Goal: Task Accomplishment & Management: Complete application form

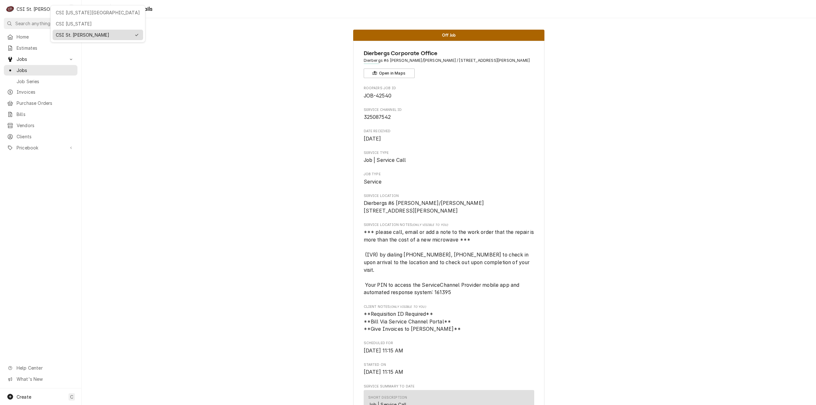
scroll to position [1645, 0]
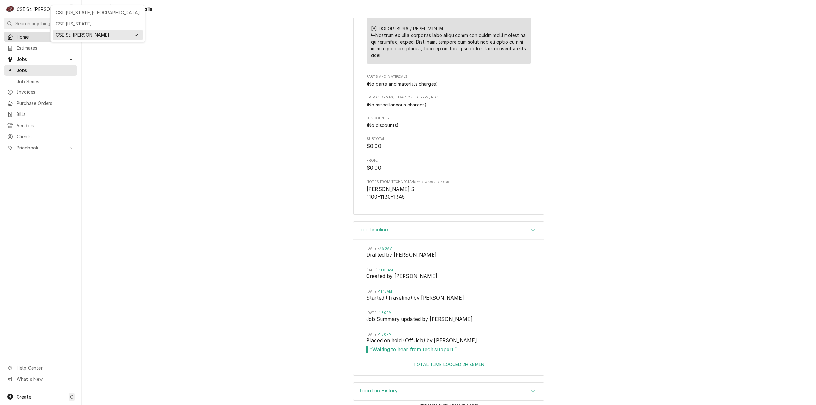
drag, startPoint x: 68, startPoint y: 22, endPoint x: 22, endPoint y: 38, distance: 48.0
click at [64, 23] on div "CSI Kentucky" at bounding box center [98, 23] width 84 height 7
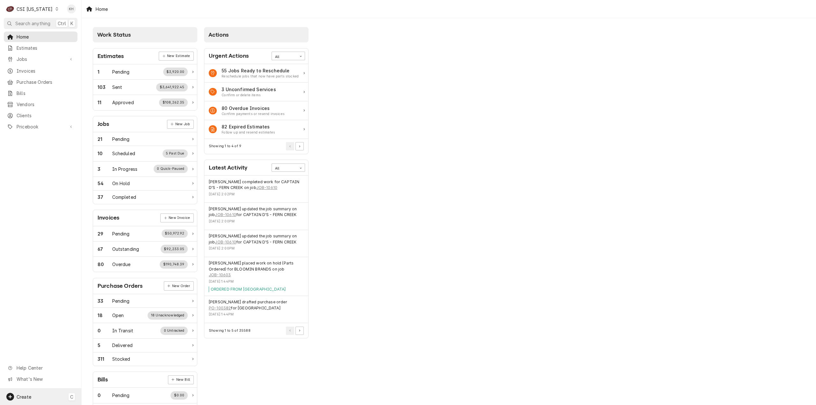
click at [45, 399] on div "Create C" at bounding box center [40, 397] width 81 height 17
click at [108, 332] on div "Job" at bounding box center [119, 331] width 43 height 7
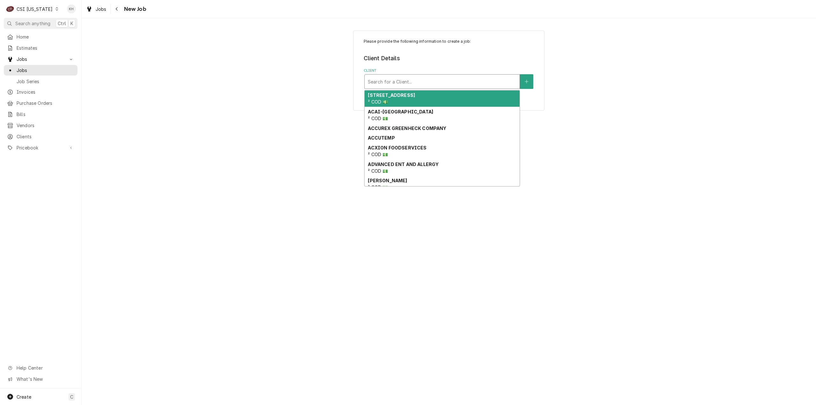
click at [397, 81] on div "Client" at bounding box center [442, 81] width 149 height 11
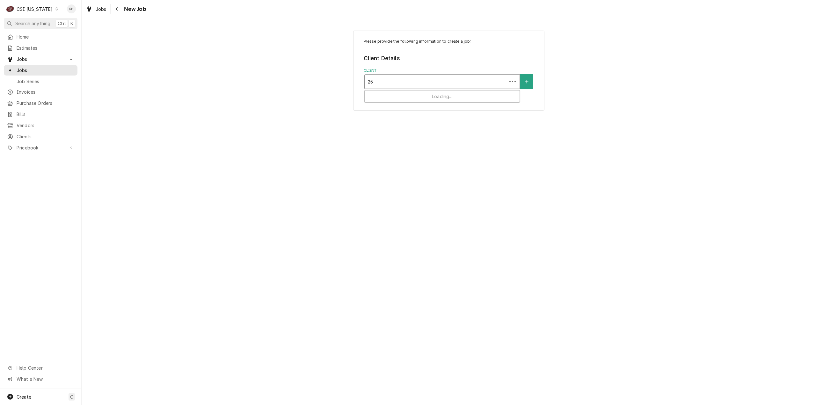
type input "2"
type input "raising"
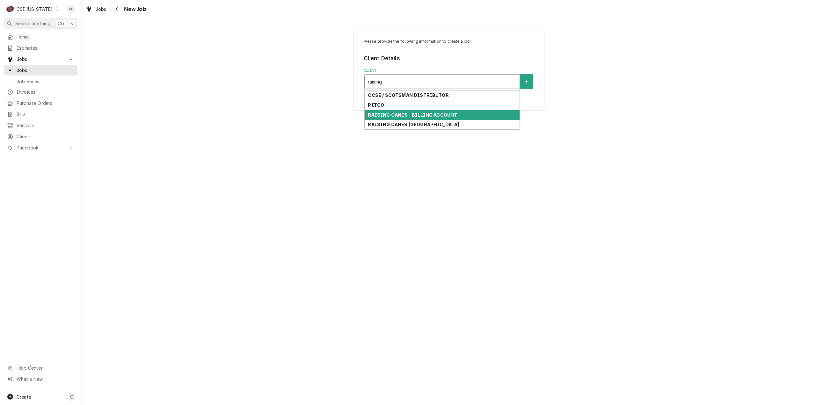
click at [444, 112] on div "RAISING CANES - BILLING ACCOUNT" at bounding box center [442, 115] width 155 height 10
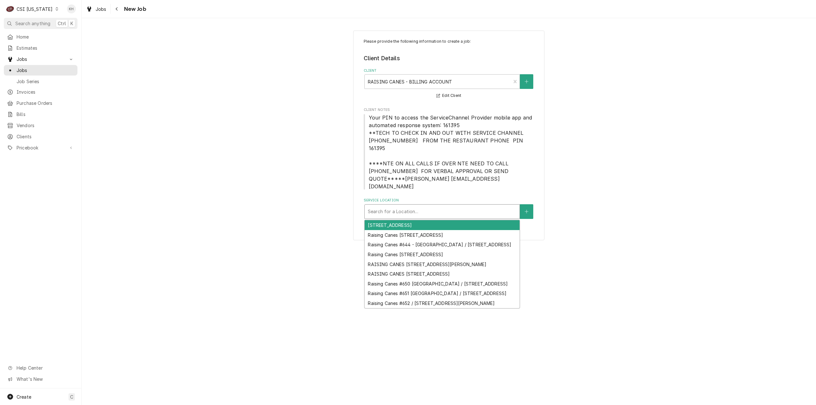
click at [469, 206] on div "Service Location" at bounding box center [442, 211] width 149 height 11
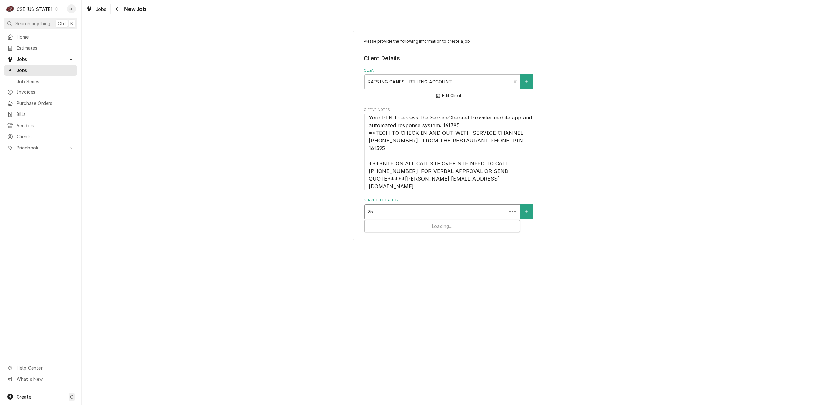
type input "2"
type input "6"
type input "2555"
click at [522, 204] on button "Service Location" at bounding box center [526, 211] width 13 height 15
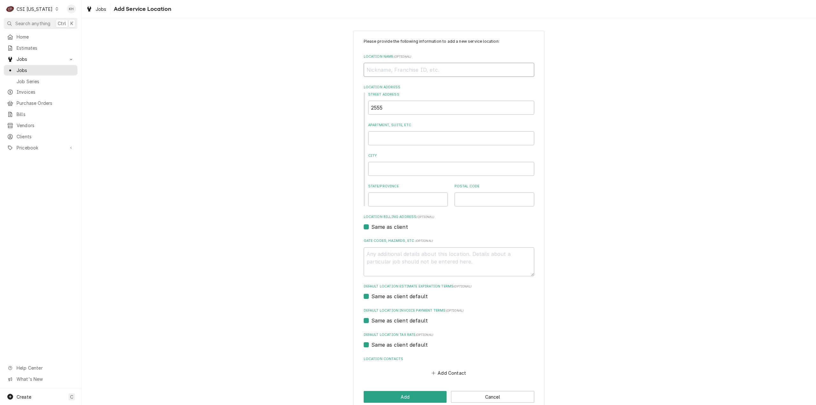
click at [394, 69] on input "Location Name ( optional )" at bounding box center [449, 70] width 171 height 14
type textarea "x"
type input "R"
type textarea "x"
type input "RA"
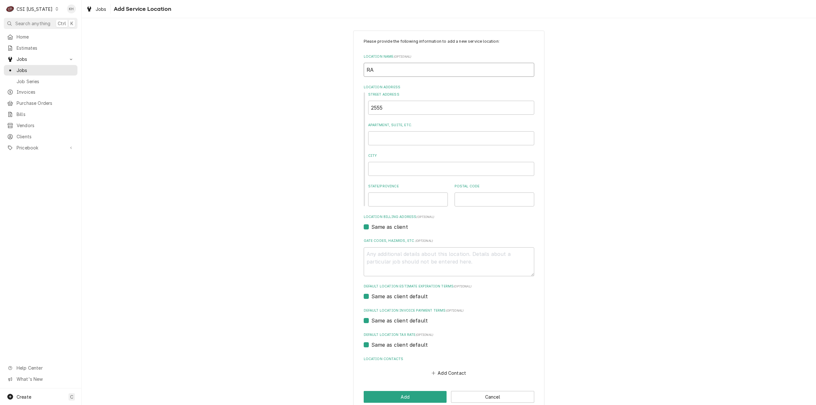
type textarea "x"
type input "RAI"
type textarea "x"
type input "RAIS"
type textarea "x"
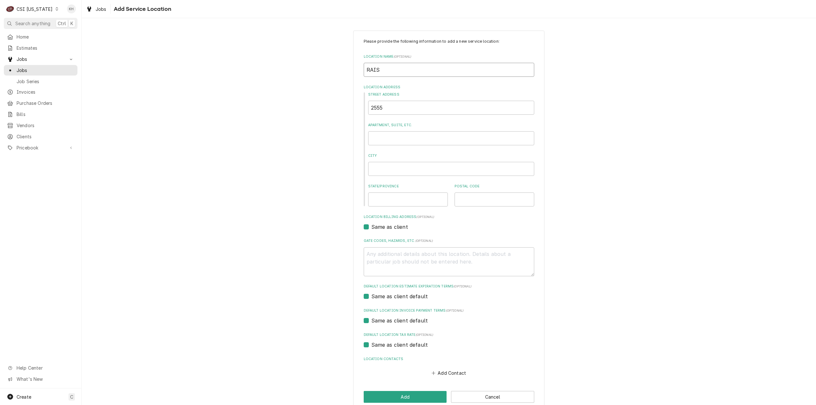
type input "RAISI"
type textarea "x"
type input "RAISIN"
type textarea "x"
type input "RAISING"
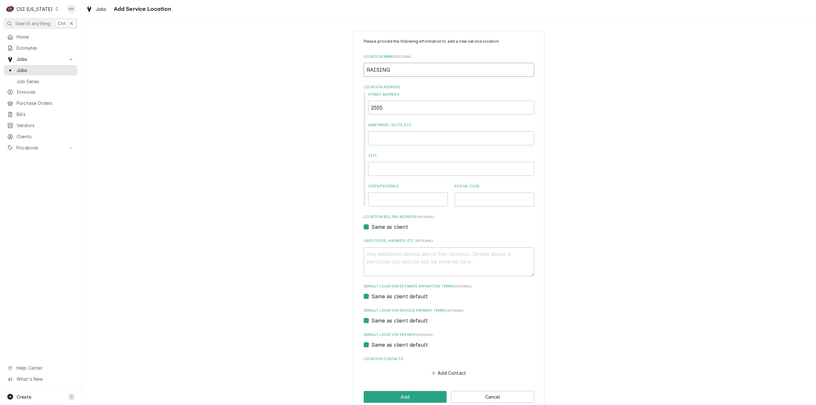
type textarea "x"
type input "RAISING"
type textarea "x"
type input "RAISING"
type textarea "x"
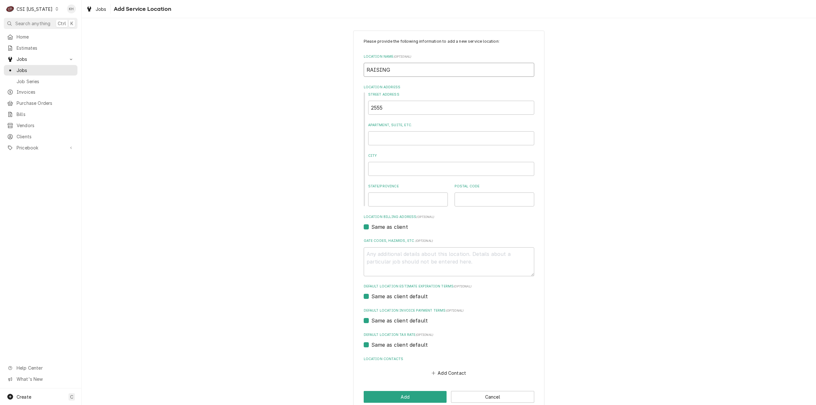
type input "RAISIN"
type textarea "x"
type input "RAISI"
type textarea "x"
type input "RAIS"
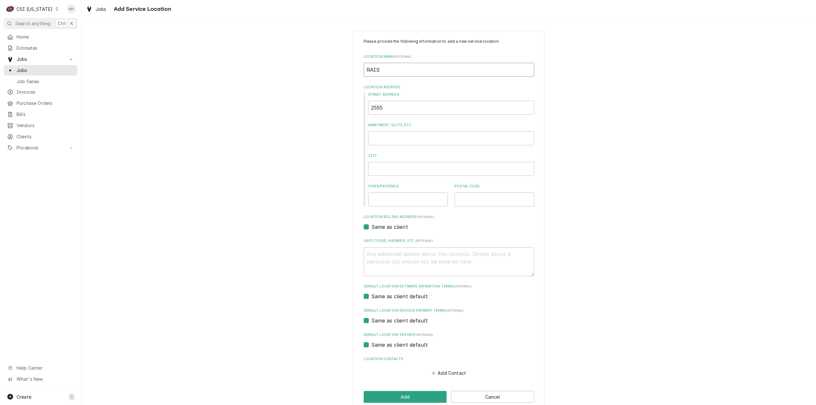
type textarea "x"
type input "RAI"
type textarea "x"
type input "RA"
type textarea "x"
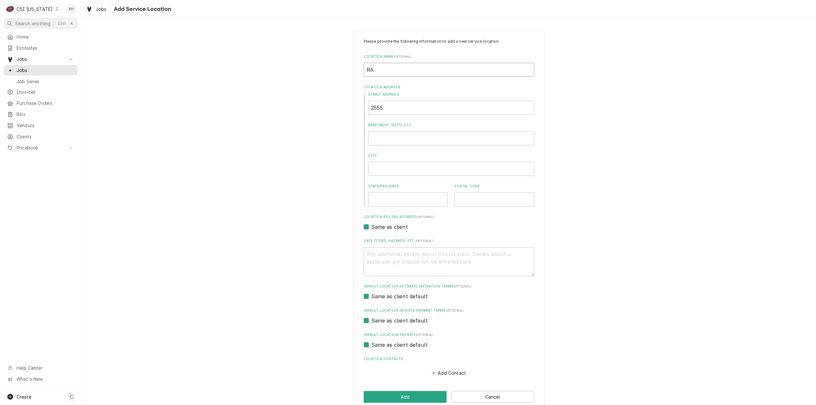
type input "R"
type textarea "x"
type input "Ra"
type textarea "x"
type input "Rai"
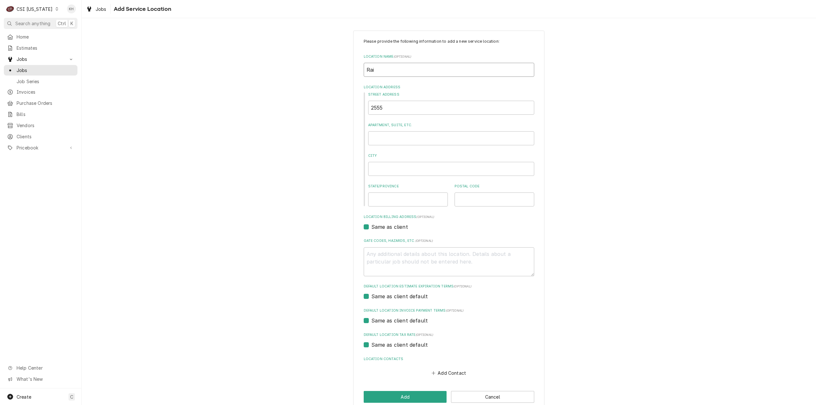
type textarea "x"
type input "Rais"
type textarea "x"
type input "Raisi"
type textarea "x"
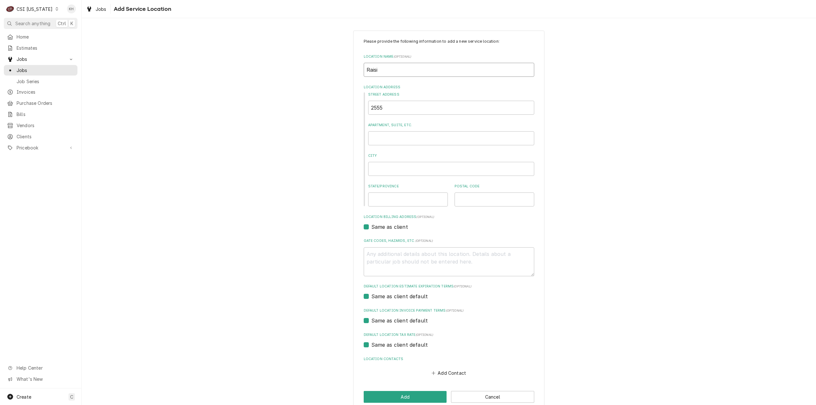
type input "Raisin"
type textarea "x"
type input "Raising"
type textarea "x"
type input "Raising"
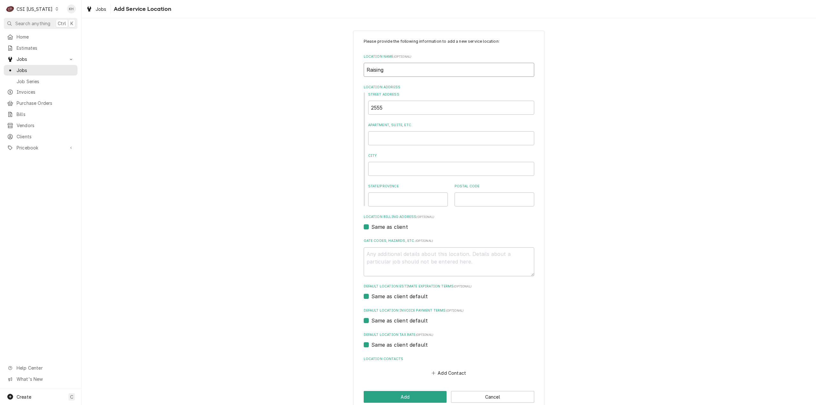
type textarea "x"
type input "Raising C"
type textarea "x"
type input "Raising Ca"
type textarea "x"
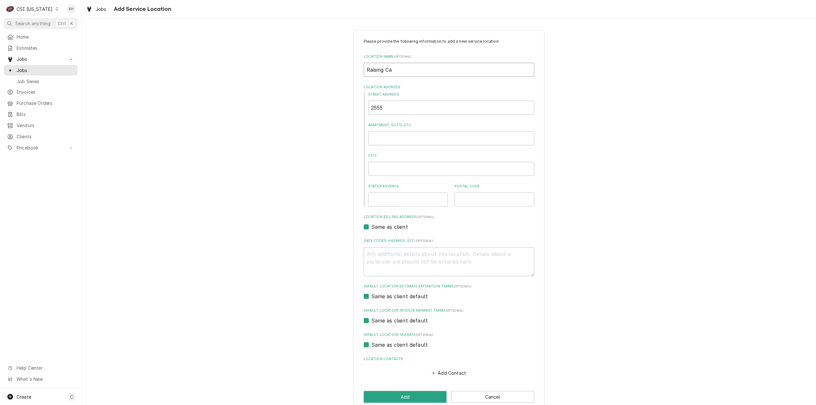
type input "Raising Can"
type textarea "x"
type input "Raising Cane"
type textarea "x"
type input "Raising Canes"
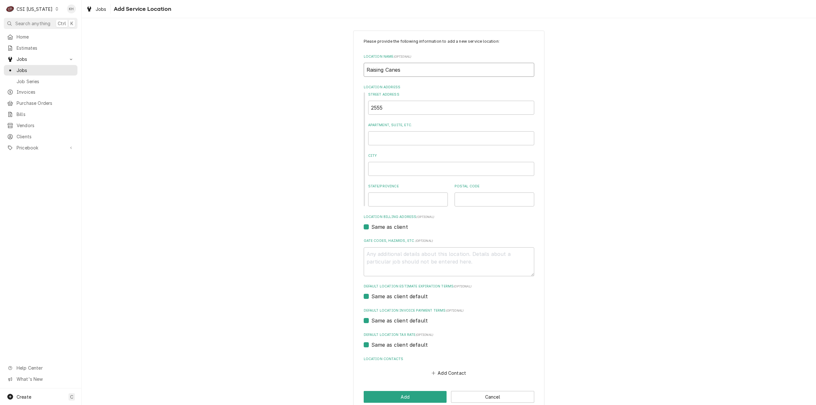
type textarea "x"
type input "Raising Canes"
type textarea "x"
type input "Raising Canes #"
type textarea "x"
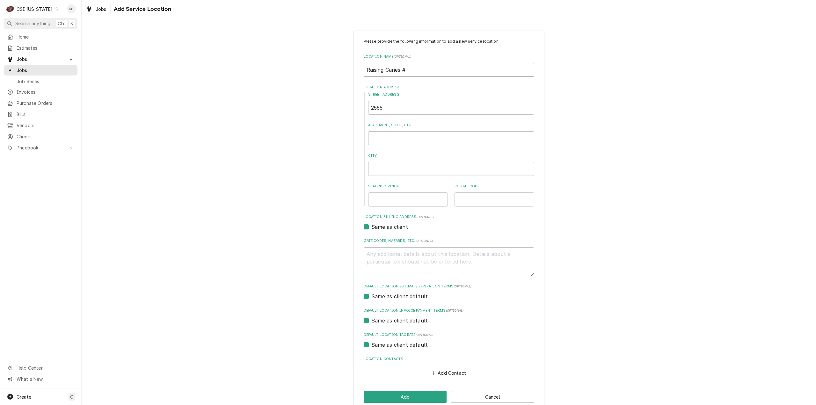
type input "Raising Canes #6"
type textarea "x"
type input "Raising Canes #64"
type textarea "x"
type input "Raising Canes #641"
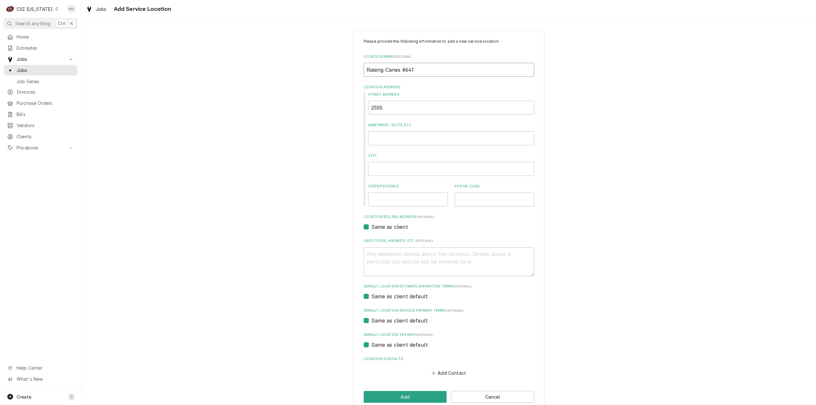
type textarea "x"
type input "Raising Canes #641"
click at [403, 105] on input "2555" at bounding box center [451, 108] width 166 height 14
type textarea "x"
type input "2555"
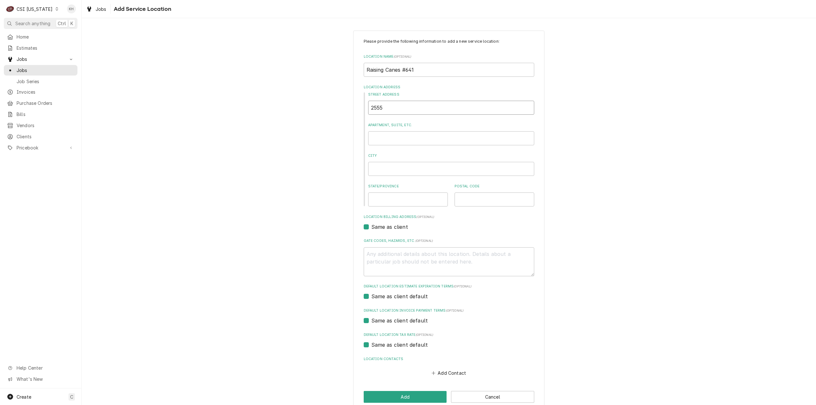
type textarea "x"
type input "2555 n"
type textarea "x"
type input "2555 ni"
type textarea "x"
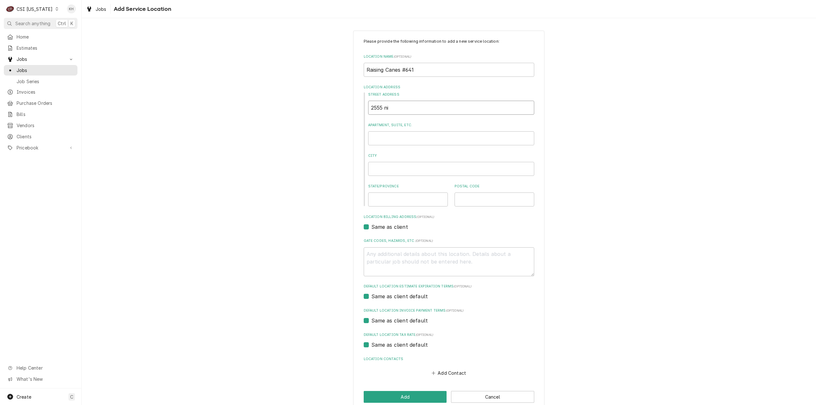
type input "2555 nic"
type textarea "x"
type input "2555 nich"
type textarea "x"
type input "2555 nicho"
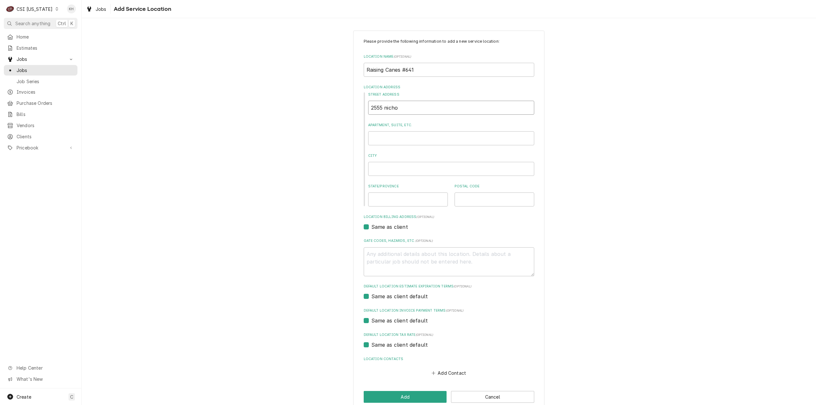
type textarea "x"
type input "2555 nichol"
type textarea "x"
type input "2555 nichola"
type textarea "x"
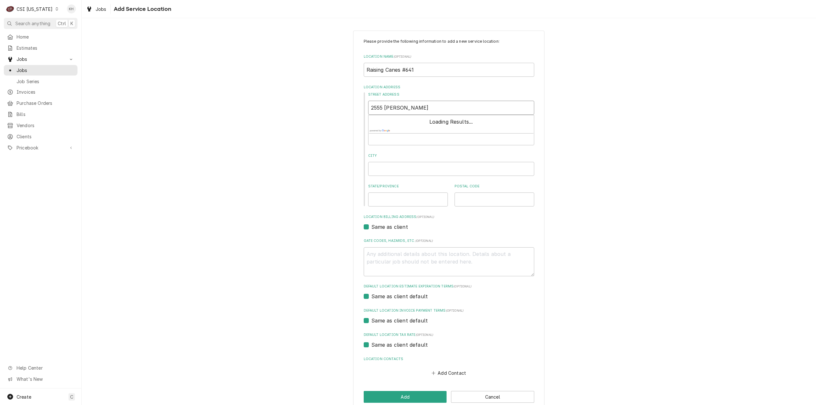
type input "2555 nicholasv"
type textarea "x"
type input "2555 nicholasvb"
type textarea "x"
type input "2555 nicholasv"
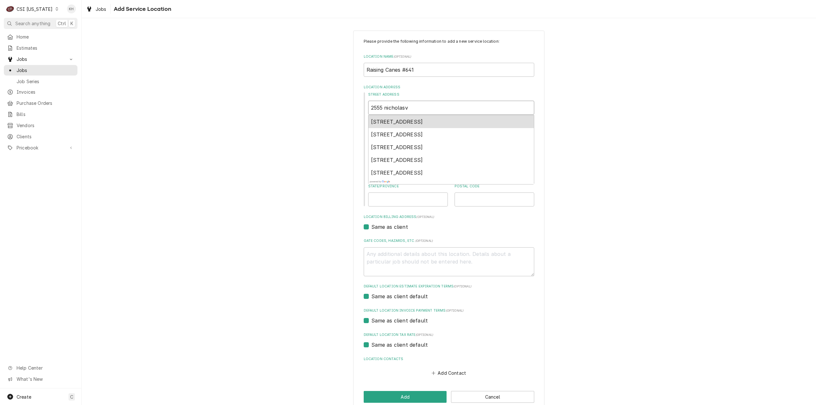
click at [423, 122] on span "2555 Nicholasville Road, Lexington, KY, USA" at bounding box center [397, 122] width 52 height 6
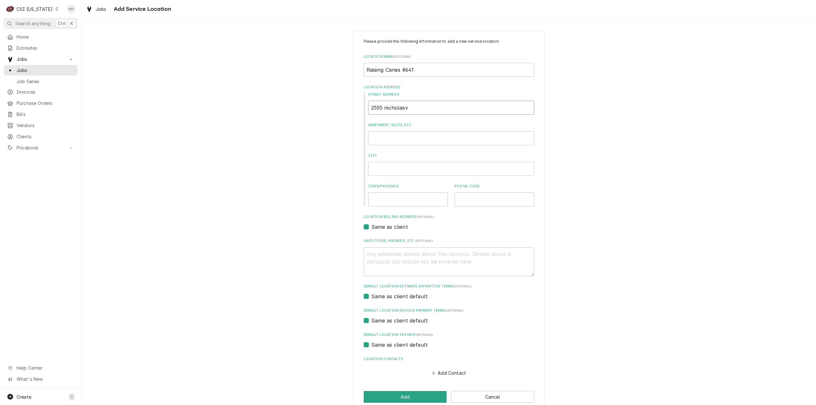
type textarea "x"
type input "2555 Nicholasville Rd"
type textarea "x"
type input "2555 Nicholasville Rd"
drag, startPoint x: 479, startPoint y: 200, endPoint x: 414, endPoint y: 198, distance: 64.4
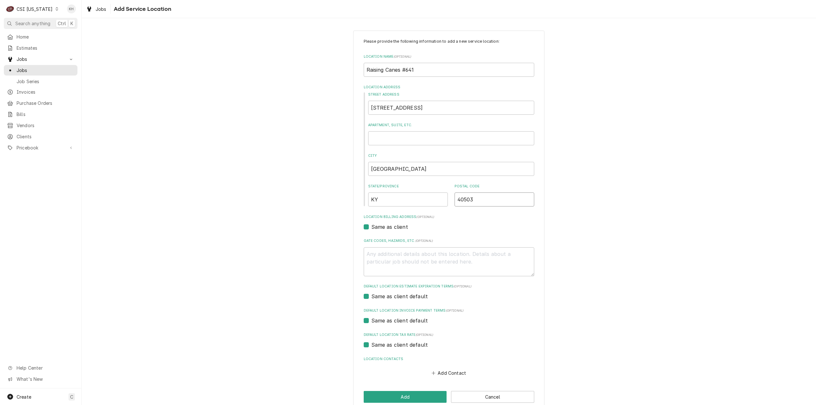
click at [414, 198] on div "State/Province KY Postal Code 40503" at bounding box center [451, 195] width 166 height 23
click at [414, 394] on button "Add" at bounding box center [405, 397] width 83 height 12
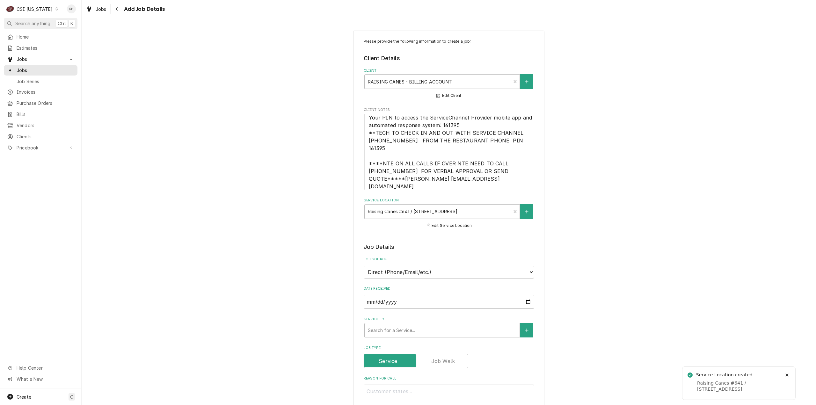
type textarea "x"
click at [455, 266] on select "Direct (Phone/Email/etc.) Service Channel Corrigo Ecotrak Other" at bounding box center [449, 272] width 171 height 13
click at [364, 266] on select "Direct (Phone/Email/etc.) Service Channel Corrigo Ecotrak Other" at bounding box center [449, 272] width 171 height 13
click at [432, 266] on select "Direct (Phone/Email/etc.) Service Channel Corrigo Ecotrak Other" at bounding box center [449, 272] width 171 height 13
select select "1"
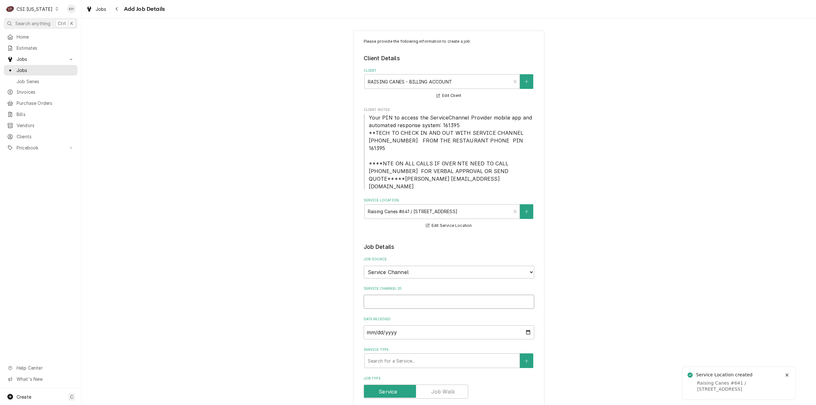
click at [418, 295] on input "Service Channel ID" at bounding box center [449, 302] width 171 height 14
paste input "40503"
type textarea "x"
type input "40503"
type textarea "x"
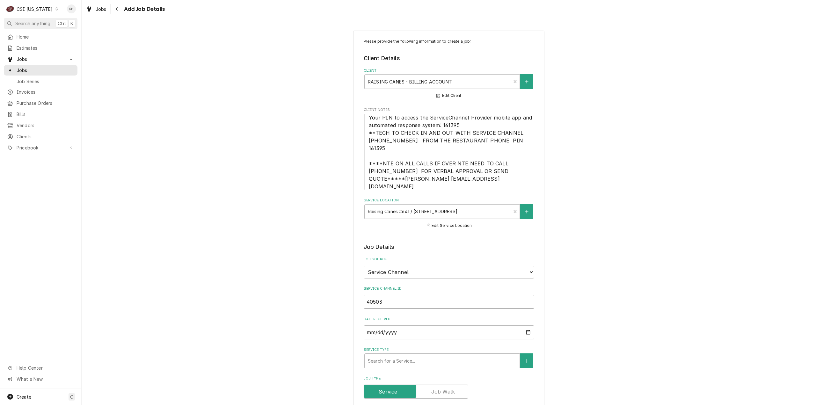
type input "40503"
drag, startPoint x: 399, startPoint y: 288, endPoint x: 437, endPoint y: 312, distance: 45.4
paste input "325876015"
type textarea "x"
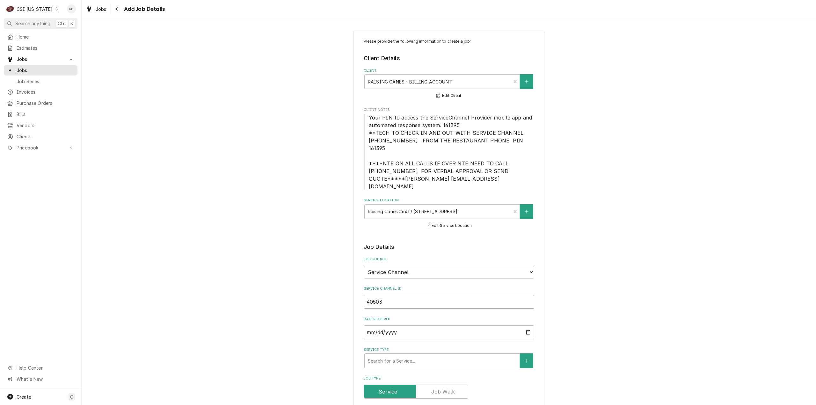
type input "325876015"
type textarea "x"
type input "325876015"
click at [434, 355] on div "Service Type" at bounding box center [442, 360] width 149 height 11
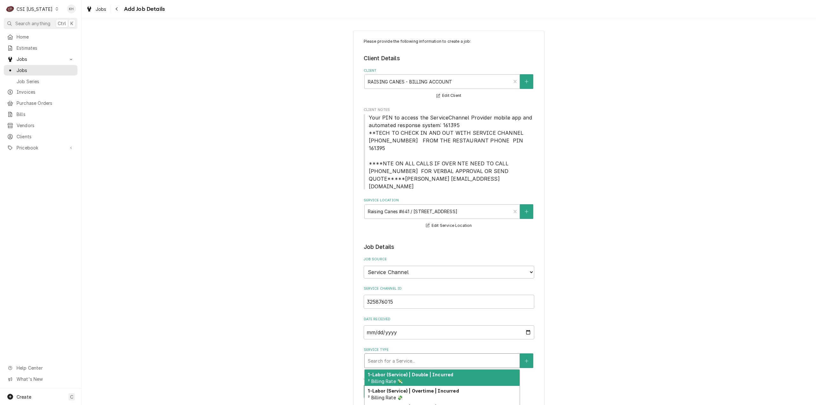
type textarea "x"
type input "i"
type textarea "x"
type input "ins"
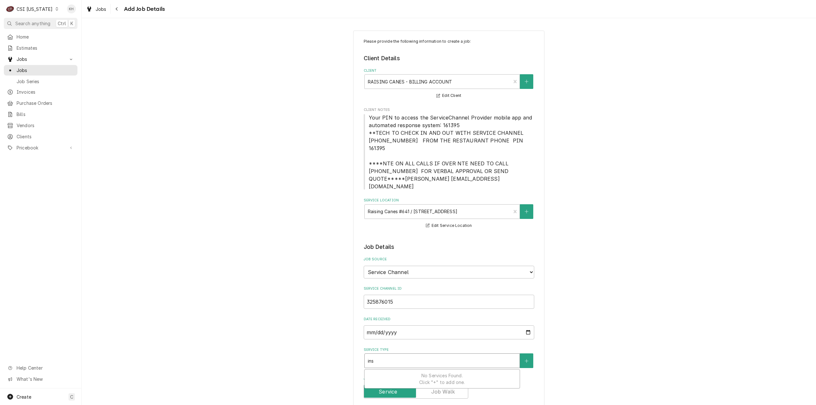
type textarea "x"
type input "insta"
type textarea "x"
type input "instal"
type textarea "x"
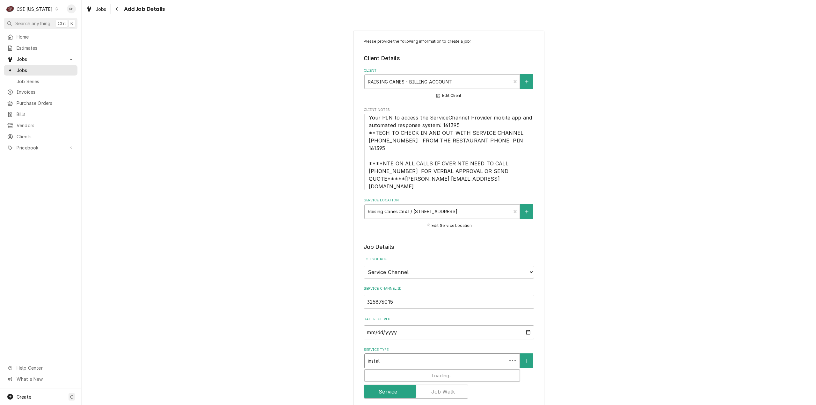
type input "install"
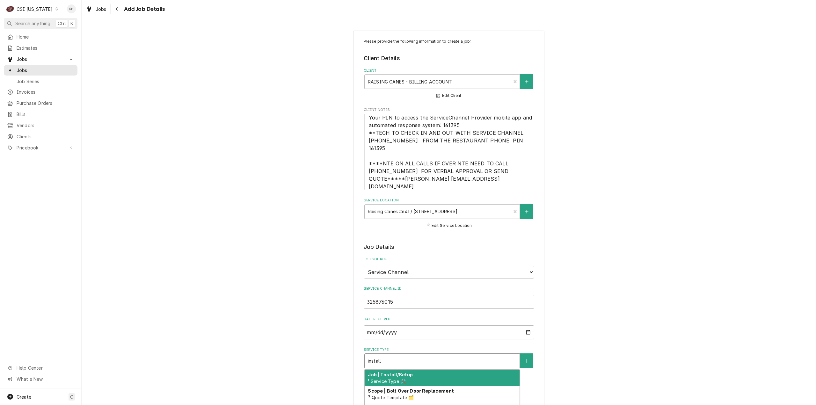
click at [414, 370] on div "Job | Install/Setup ¹ Service Type 🛠️" at bounding box center [442, 378] width 155 height 17
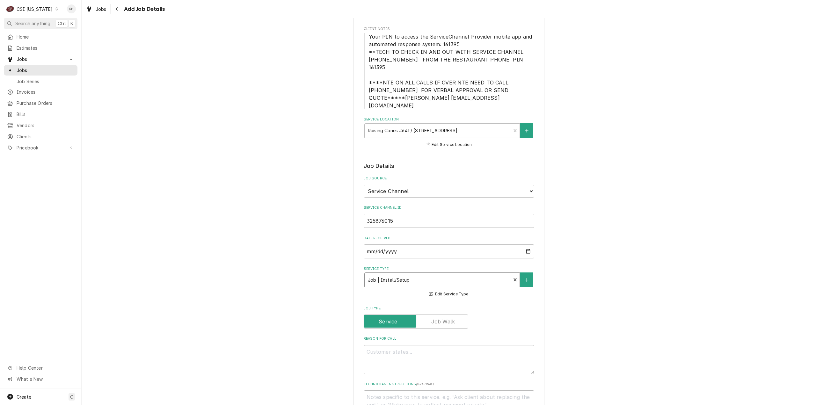
scroll to position [159, 0]
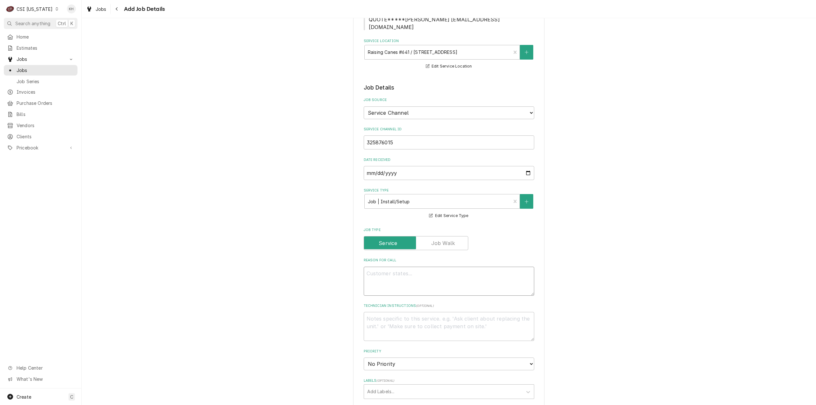
click at [457, 267] on textarea "Reason For Call" at bounding box center [449, 281] width 171 height 29
paste textarea "Installation of ice machine in CSI possession. Removal of old unit. Start up an…"
type textarea "x"
type textarea "Installation of ice machine in CSI possession. Removal of old unit. Start up an…"
type textarea "x"
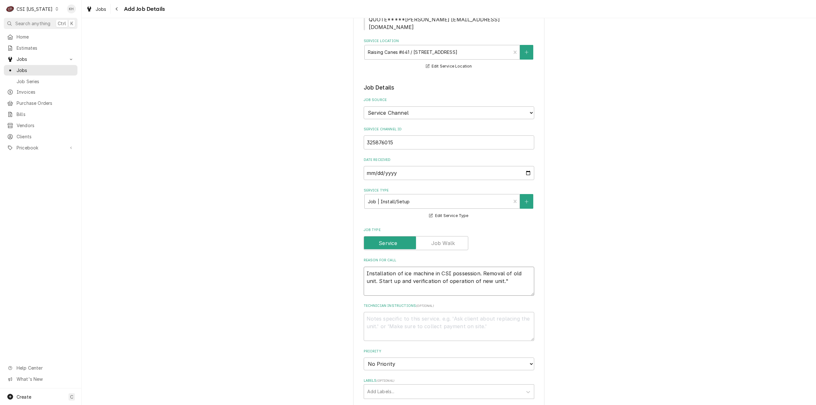
type textarea "Installation of ice machine in CSI possession. Removal of old unit. Start up an…"
type textarea "x"
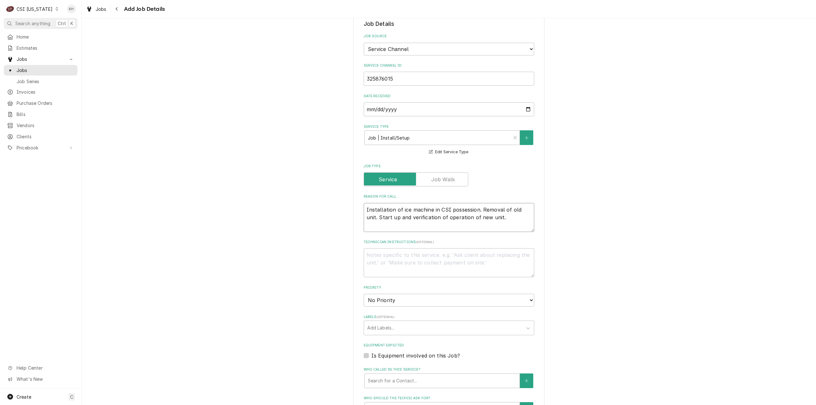
type textarea "Installation of ice machine in CSI possession. Removal of old unit. Start up an…"
click at [463, 248] on textarea "Technician Instructions ( optional )" at bounding box center [449, 262] width 171 height 29
type textarea "x"
type textarea "N"
type textarea "x"
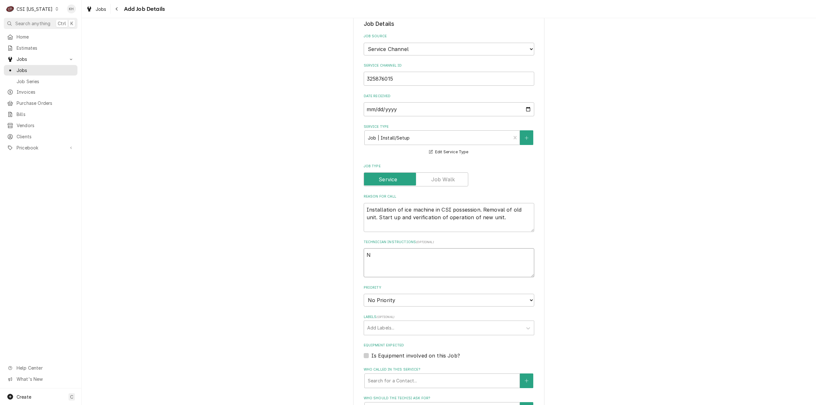
type textarea "NT"
type textarea "x"
type textarea "NTE"
type textarea "x"
type textarea "NTE $"
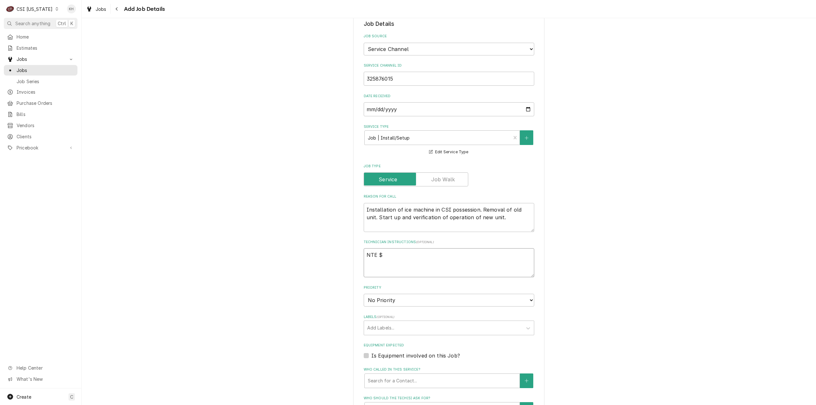
type textarea "x"
type textarea "NTE $4"
type textarea "x"
type textarea "NTE $40"
type textarea "x"
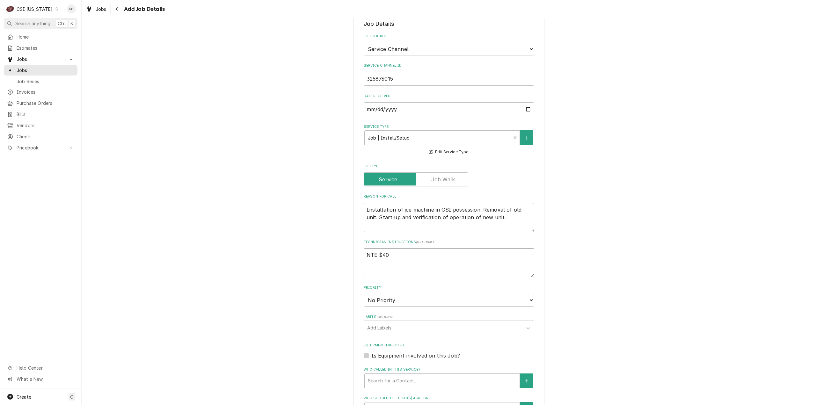
type textarea "NTE $400"
type textarea "x"
type textarea "NTE $400."
type textarea "x"
type textarea "NTE $400.0"
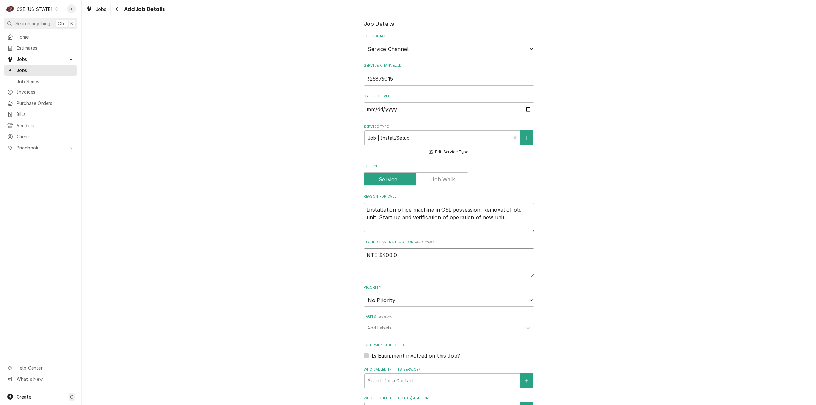
type textarea "x"
type textarea "NTE $400.00"
type textarea "x"
type textarea "NTE $400.00"
type textarea "x"
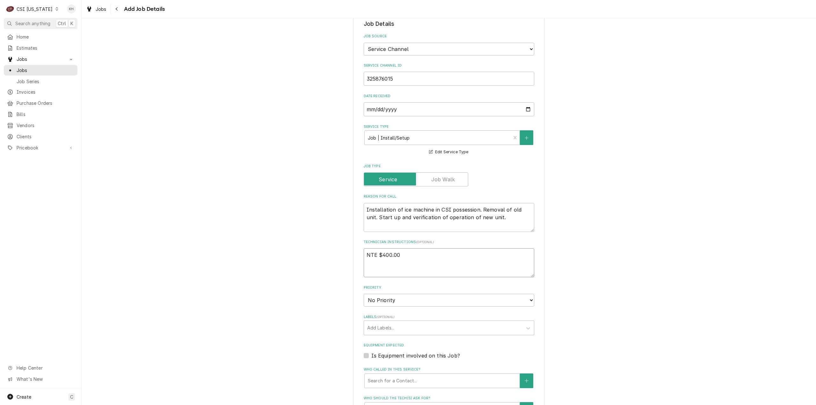
type textarea "NTE $400.00"
type textarea "x"
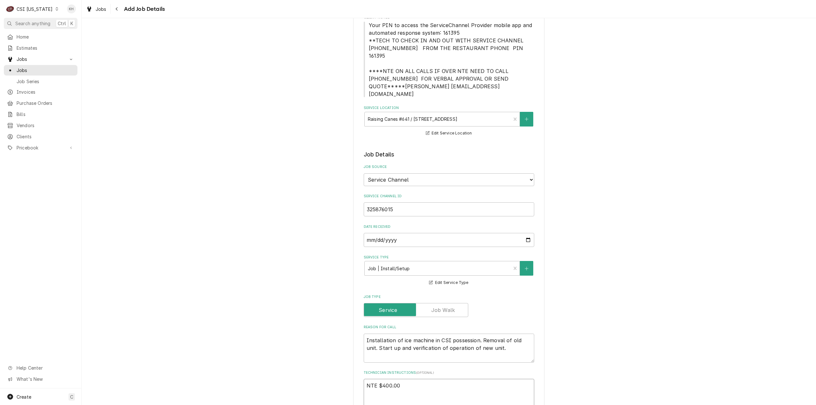
scroll to position [64, 0]
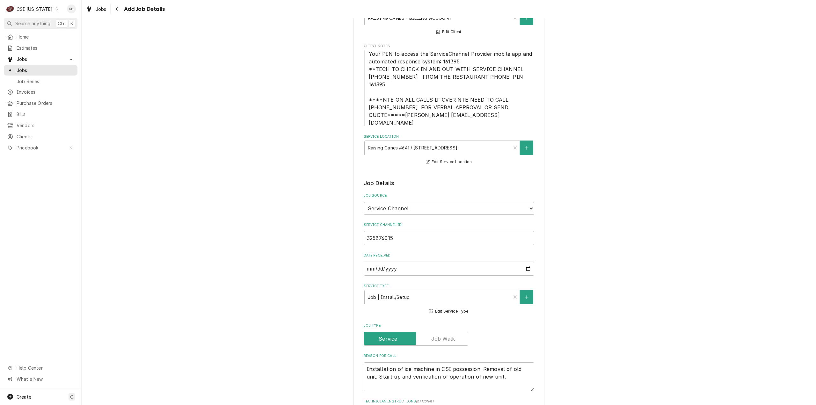
type textarea "NTE $400.00"
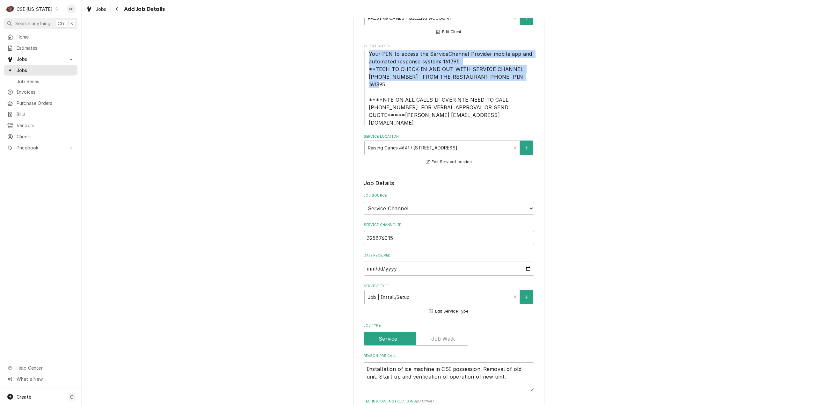
drag, startPoint x: 366, startPoint y: 53, endPoint x: 527, endPoint y: 77, distance: 163.1
click at [527, 77] on span "Your PIN to access the ServiceChannel Provider mobile app and automated respons…" at bounding box center [449, 88] width 171 height 77
copy span "Your PIN to access the ServiceChannel Provider mobile app and automated respons…"
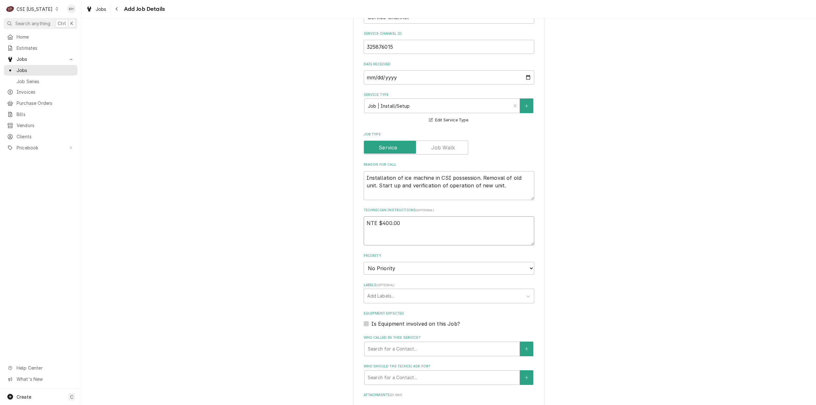
click at [390, 222] on textarea "NTE $400.00" at bounding box center [449, 230] width 171 height 29
paste textarea "Your PIN to access the ServiceChannel Provider mobile app and automated respons…"
type textarea "x"
type textarea "NTE $400.00 Your PIN to access the ServiceChannel Provider mobile app and autom…"
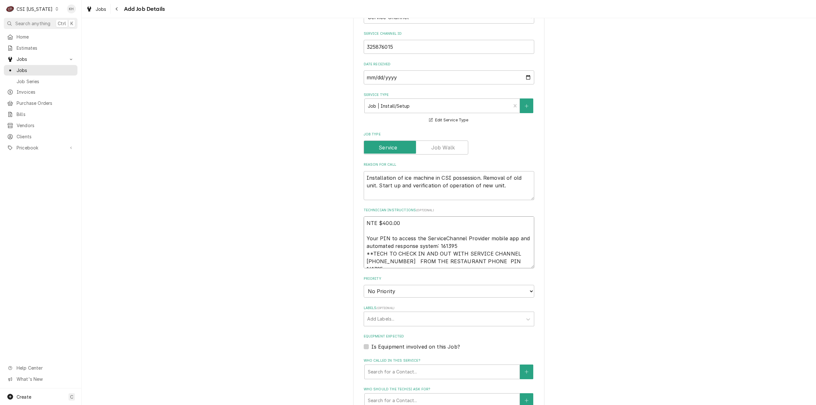
type textarea "x"
type textarea "NTE $400.00 Your PIN to access the ServiceChannel Provider mobile app and autom…"
type textarea "x"
type textarea "NTE $400.00 Your PIN to access the ServiceChannel Provider mobile app and autom…"
type textarea "x"
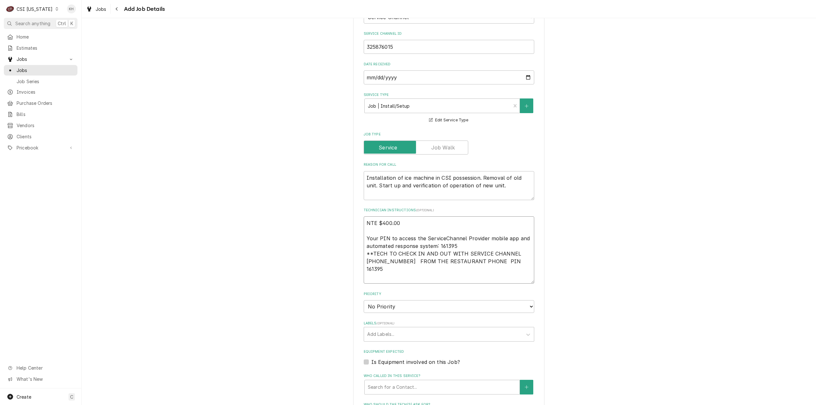
type textarea "NTE $400.00 Your PIN to access the ServiceChannel Provider mobile app and autom…"
type textarea "x"
type textarea "NTE $400.00 Your PIN to access the ServiceChannel Provider mobile app and autom…"
type textarea "x"
type textarea "NTE $400.00 Your PIN to access the ServiceChannel Provider mobile app and autom…"
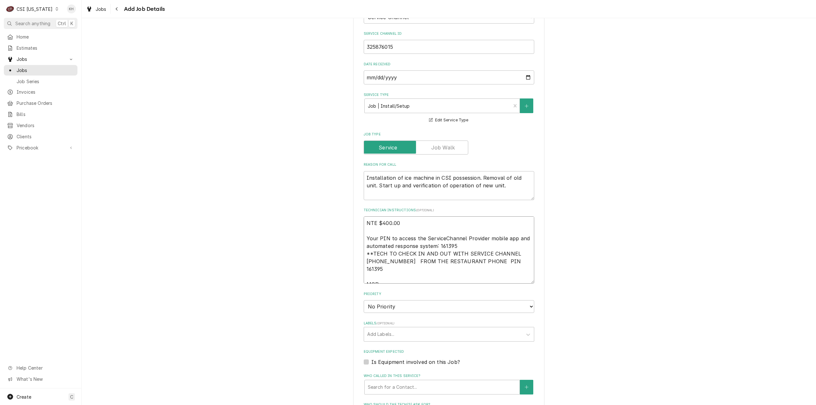
type textarea "x"
type textarea "NTE $400.00 Your PIN to access the ServiceChannel Provider mobile app and autom…"
type textarea "x"
type textarea "NTE $400.00 Your PIN to access the ServiceChannel Provider mobile app and autom…"
click at [393, 260] on textarea "NTE $400.00 Your PIN to access the ServiceChannel Provider mobile app and autom…" at bounding box center [449, 249] width 171 height 67
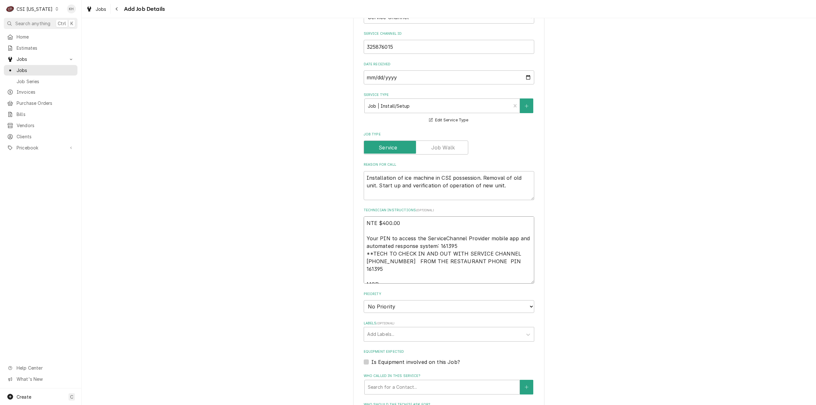
paste textarea "859-313-5333"
type textarea "x"
type textarea "NTE $400.00 Your PIN to access the ServiceChannel Provider mobile app and autom…"
type textarea "x"
click at [411, 300] on select "No Priority Urgent High Medium Low" at bounding box center [449, 306] width 171 height 13
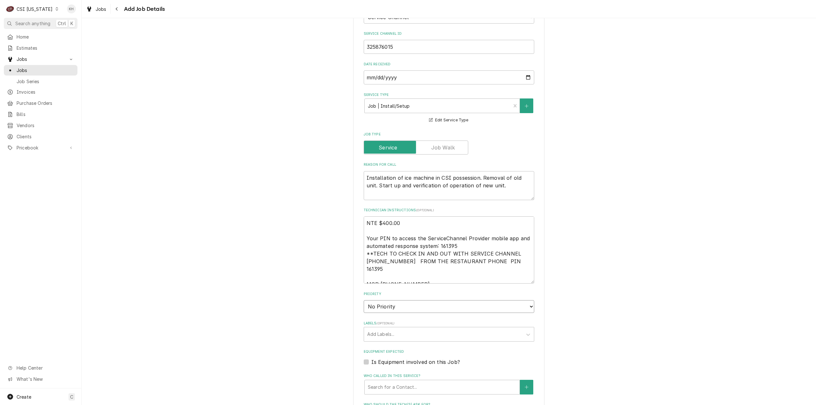
select select "4"
click at [364, 300] on select "No Priority Urgent High Medium Low" at bounding box center [449, 306] width 171 height 13
click at [398, 329] on div "Labels" at bounding box center [443, 334] width 152 height 11
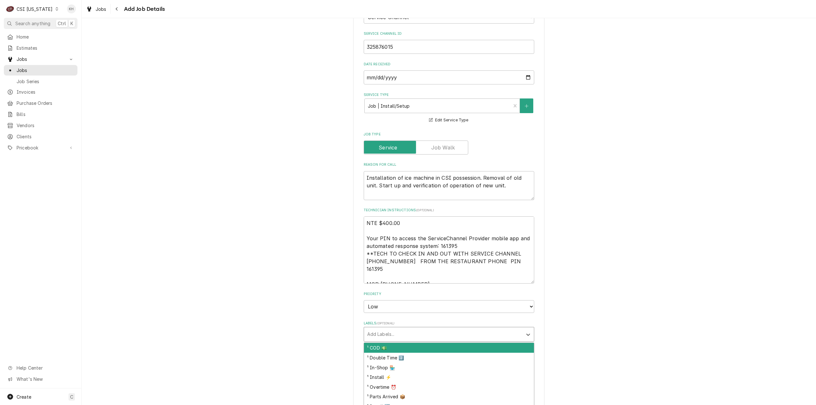
type textarea "x"
type input "install"
type textarea "x"
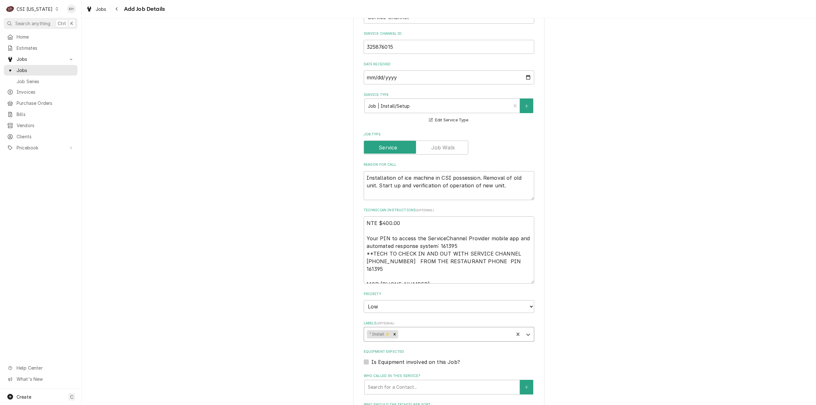
type input "i"
type textarea "x"
type input "ice"
type textarea "x"
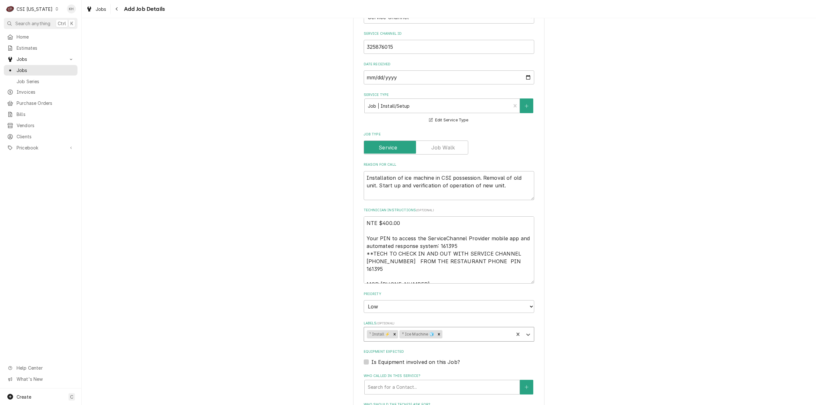
click at [371, 358] on label "Is Equipment involved on this Job?" at bounding box center [415, 362] width 89 height 8
click at [371, 358] on input "Equipment Expected" at bounding box center [456, 365] width 171 height 14
checkbox input "true"
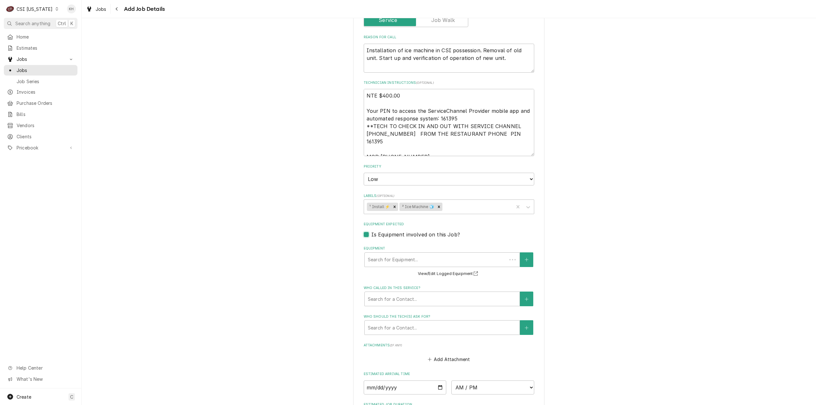
type textarea "x"
drag, startPoint x: 365, startPoint y: 219, endPoint x: 407, endPoint y: 272, distance: 67.6
click at [371, 231] on label "Is Equipment involved on this Job?" at bounding box center [415, 235] width 89 height 8
click at [371, 231] on input "Equipment Expected" at bounding box center [456, 238] width 171 height 14
checkbox input "false"
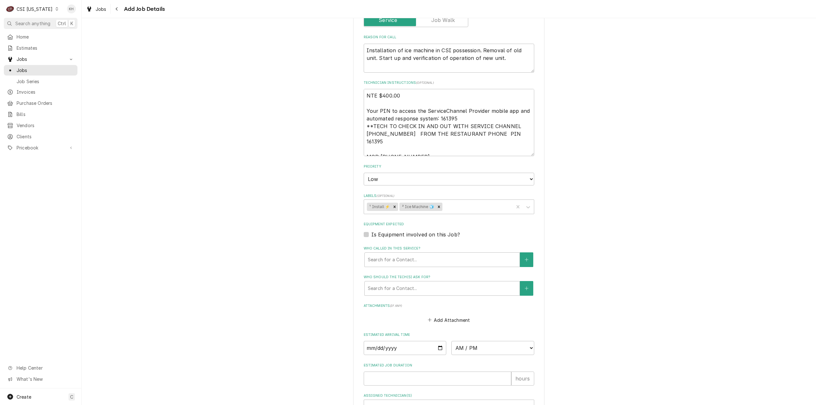
click at [414, 254] on fieldset "Job Details Job Source Direct (Phone/Email/etc.) Service Channel Corrigo Ecotra…" at bounding box center [449, 137] width 171 height 554
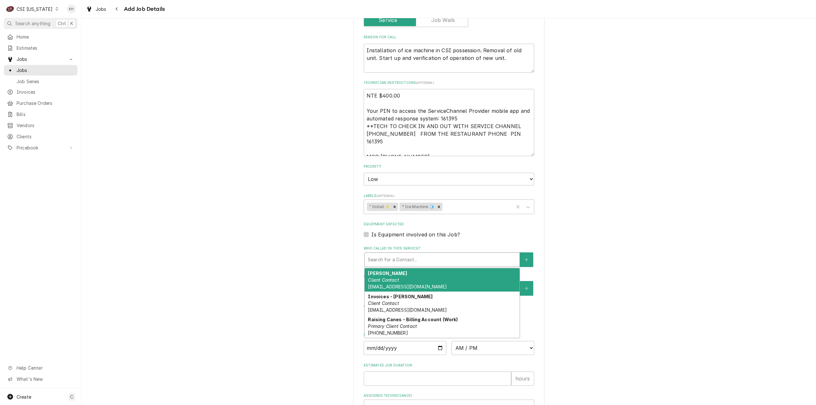
click at [414, 254] on div "Who called in this service?" at bounding box center [442, 259] width 149 height 11
click at [412, 268] on div "Emily Wheeler Client Contact ewheeler4@raisingcanes.com" at bounding box center [442, 279] width 155 height 23
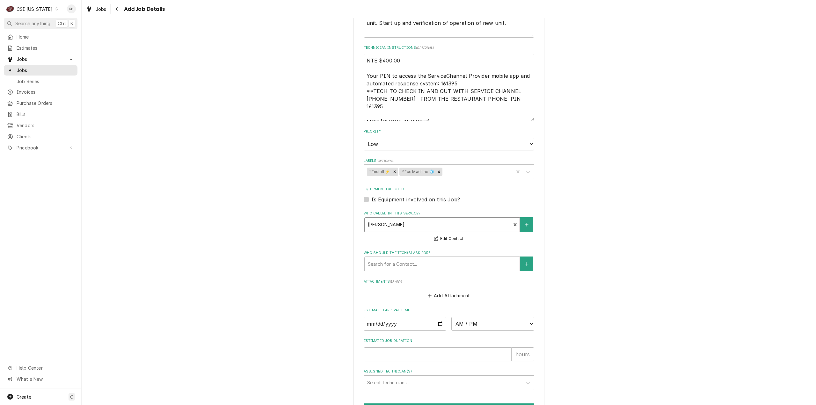
scroll to position [443, 0]
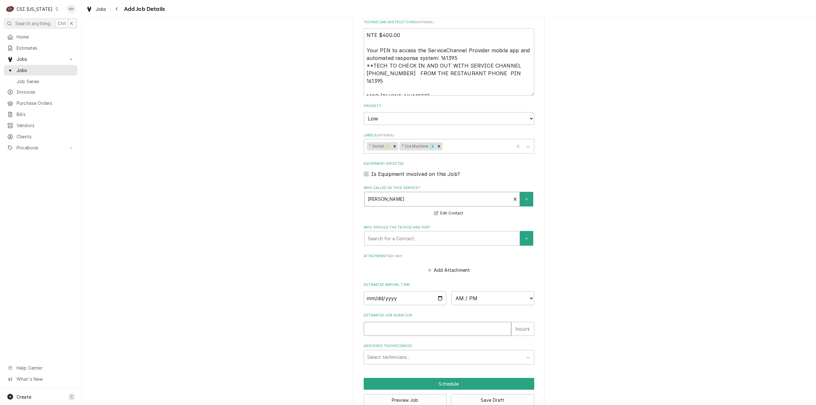
click at [417, 322] on input "Estimated Job Duration" at bounding box center [438, 329] width 148 height 14
type textarea "x"
type input "2"
click at [425, 394] on button "Preview Job" at bounding box center [405, 400] width 83 height 12
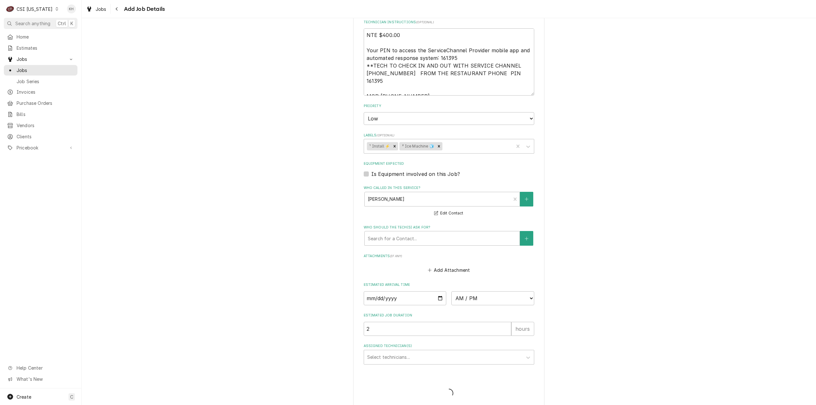
scroll to position [437, 0]
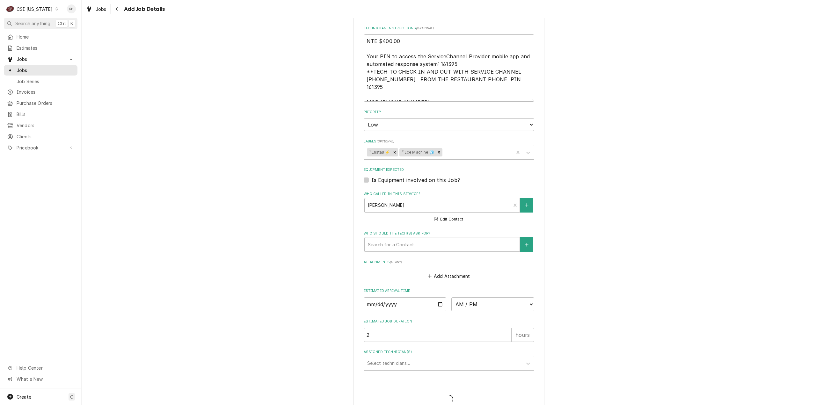
type textarea "x"
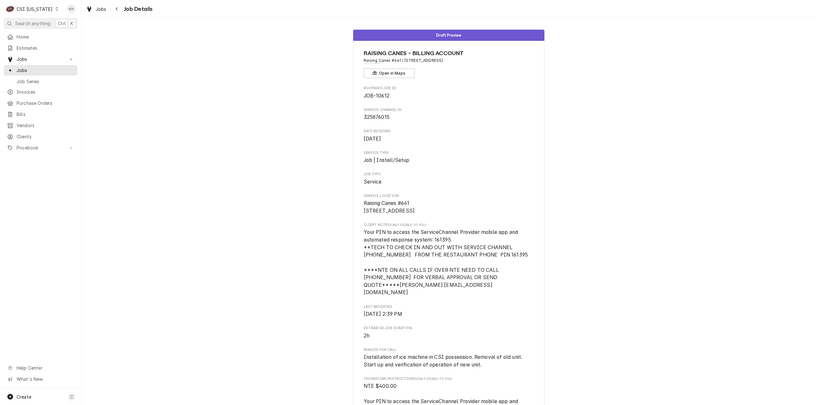
click at [43, 10] on div "CSI [US_STATE]" at bounding box center [35, 9] width 36 height 7
click at [76, 30] on div "CSI St. [PERSON_NAME]" at bounding box center [99, 35] width 91 height 11
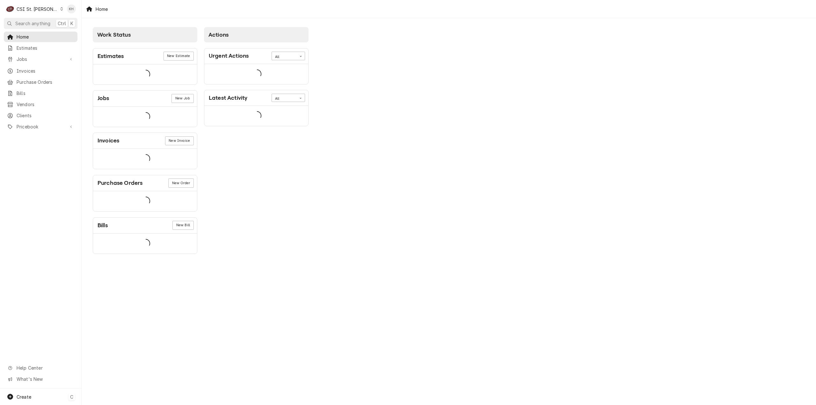
drag, startPoint x: 20, startPoint y: 358, endPoint x: 23, endPoint y: 403, distance: 44.4
click at [23, 403] on div "Create C" at bounding box center [40, 397] width 81 height 17
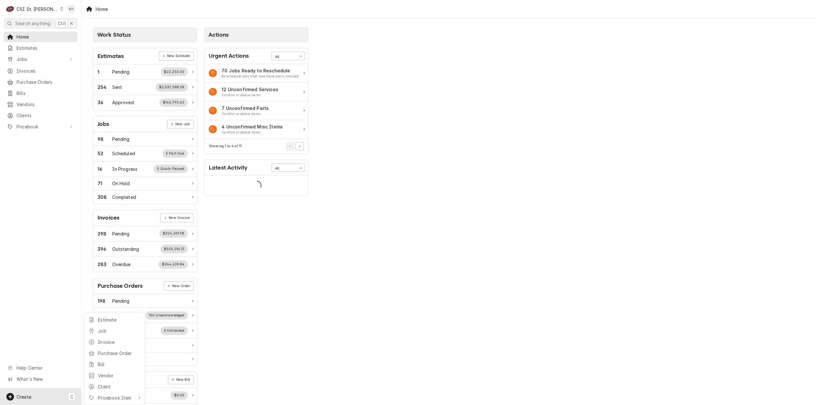
click at [28, 394] on html "C CSI St. Louis KH Search anything Ctrl K Home Estimates Jobs Jobs Job Series I…" at bounding box center [408, 202] width 816 height 405
click at [53, 391] on div "Create C" at bounding box center [40, 397] width 81 height 17
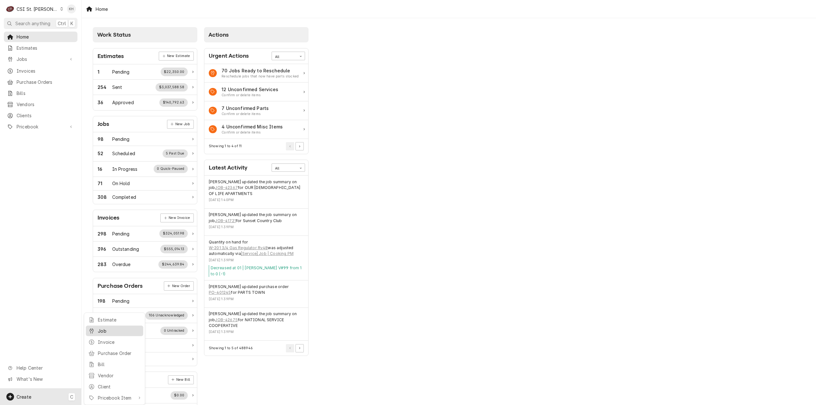
click at [107, 333] on div "Job" at bounding box center [119, 331] width 43 height 7
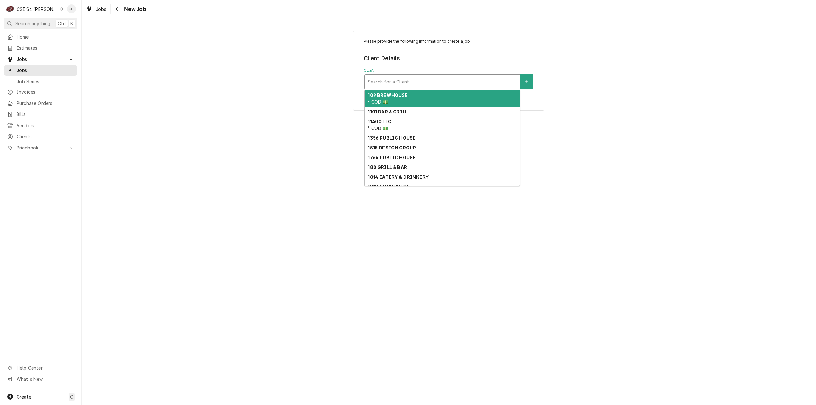
click at [417, 83] on div "Client" at bounding box center [442, 81] width 149 height 11
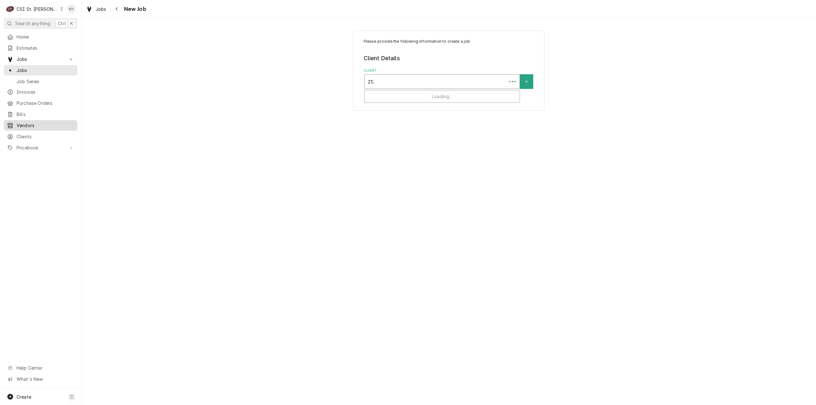
type input "2126"
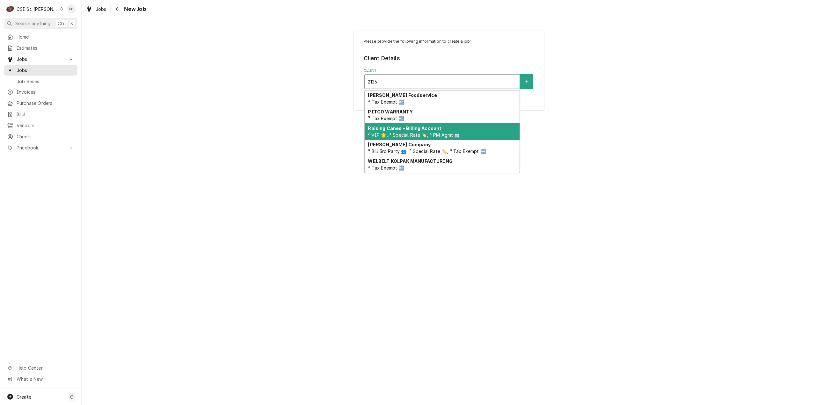
click at [418, 131] on div "Raising Canes - Billing Account ² VIP 🌟, ³ Special Rate 🏷️, ⁴ PM Agmt 🗓️" at bounding box center [442, 131] width 155 height 17
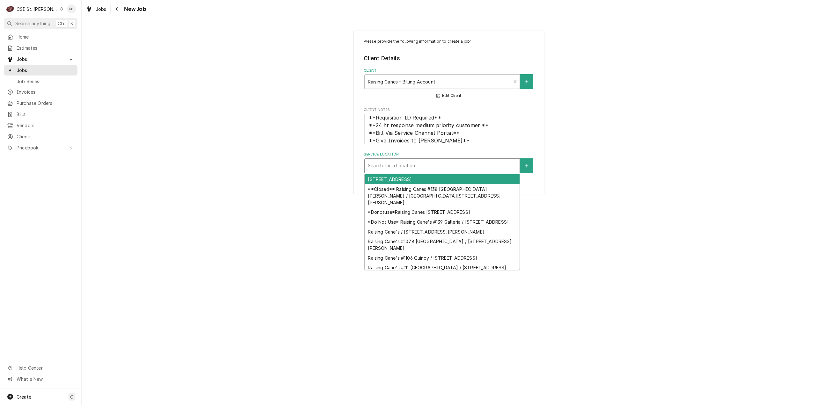
click at [423, 167] on div "Service Location" at bounding box center [442, 165] width 149 height 11
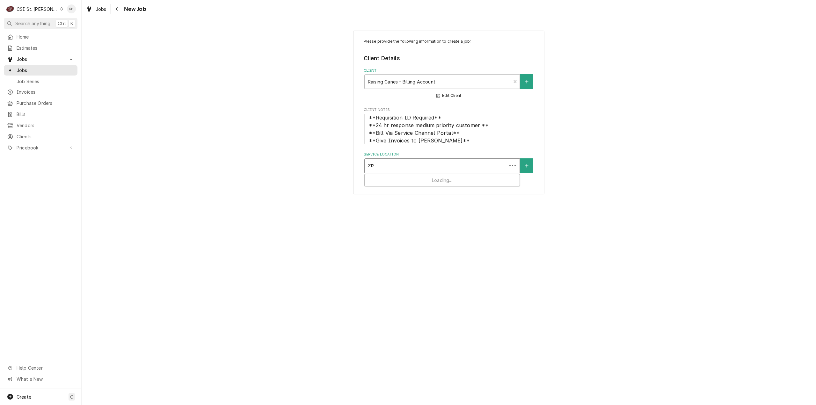
type input "2126"
click at [437, 179] on div "Raising Cane's #1078 [GEOGRAPHIC_DATA] / [STREET_ADDRESS][PERSON_NAME]" at bounding box center [442, 182] width 155 height 17
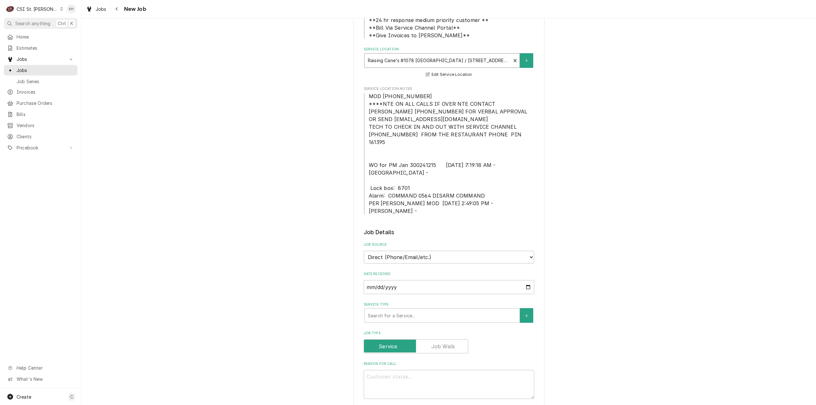
scroll to position [191, 0]
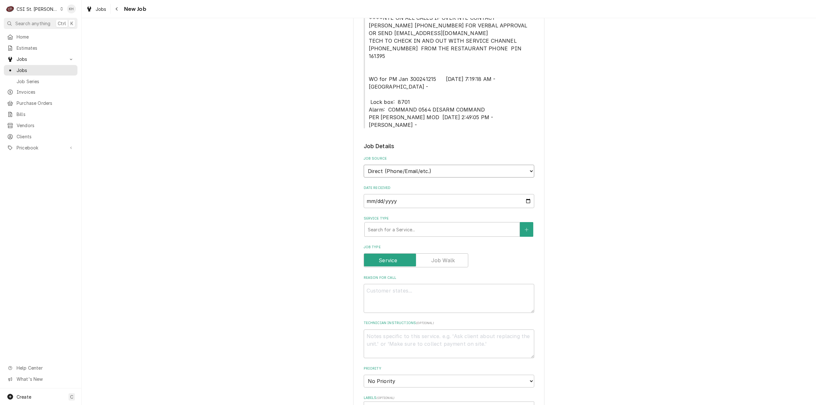
drag, startPoint x: 429, startPoint y: 145, endPoint x: 428, endPoint y: 150, distance: 5.6
click at [428, 165] on select "Direct (Phone/Email/etc.) Service Channel Corrigo Ecotrak Other" at bounding box center [449, 171] width 171 height 13
select select "1"
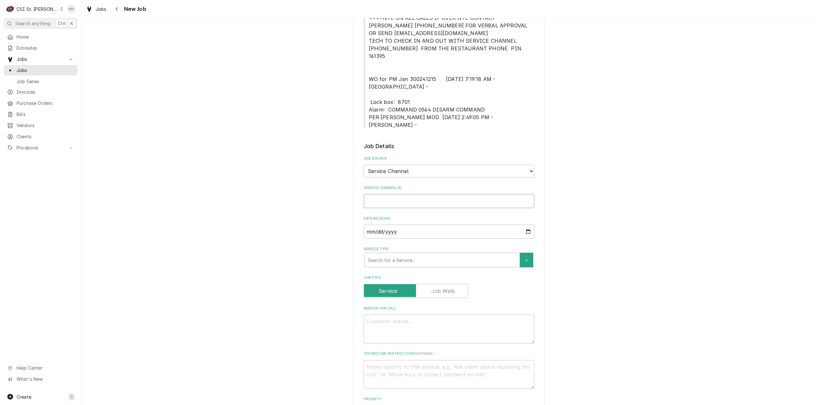
click at [430, 194] on input "Service Channel ID" at bounding box center [449, 201] width 171 height 14
paste input "325873297"
type textarea "x"
type input "325873297"
type textarea "x"
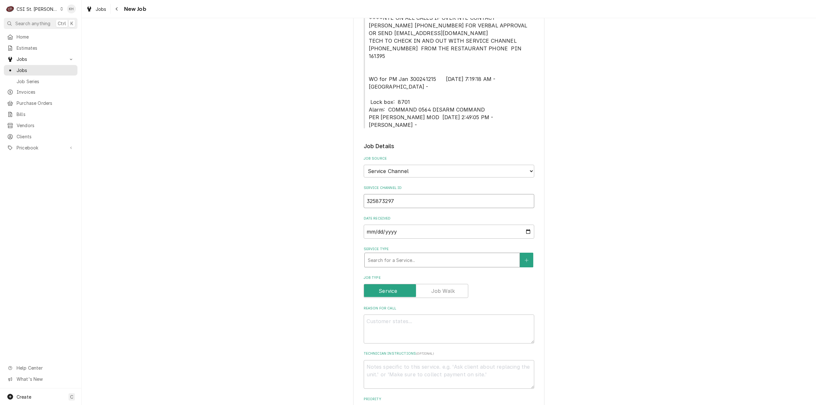
type input "325873297"
click at [417, 254] on div "Service Type" at bounding box center [442, 259] width 149 height 11
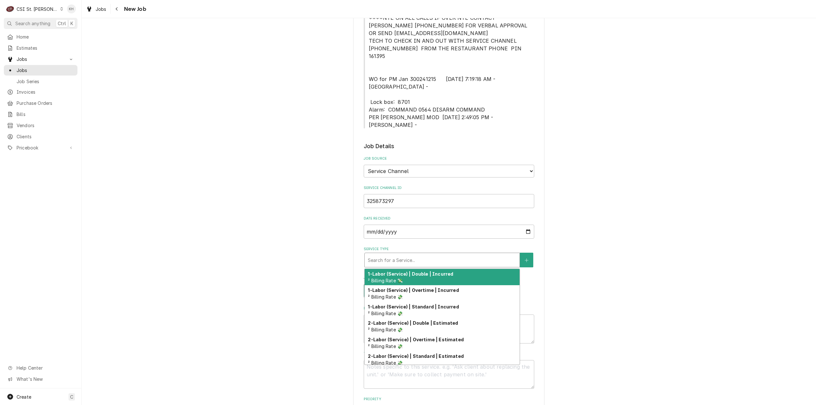
type textarea "x"
type input "s"
type textarea "x"
type input "se"
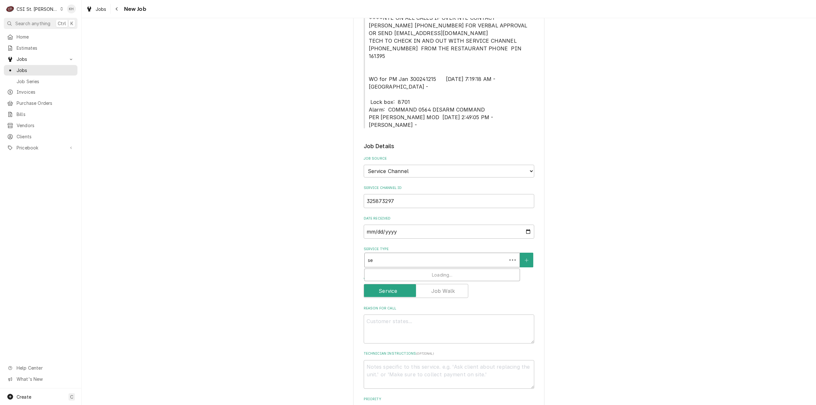
type textarea "x"
type input "ser"
type textarea "x"
type input "servi"
type textarea "x"
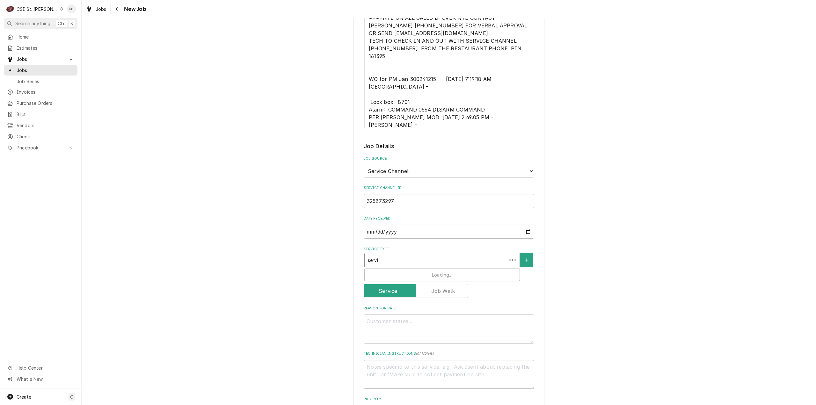
type input "servic"
type textarea "x"
type input "service"
type textarea "x"
type input "service"
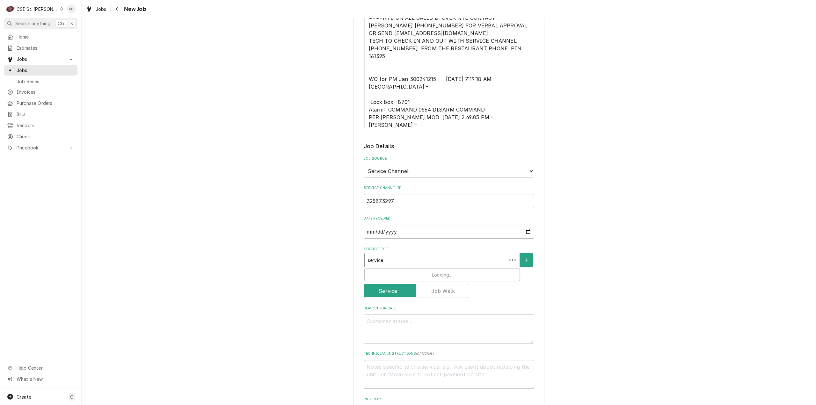
type textarea "x"
type input "service ca"
type textarea "x"
type input "service cal"
type textarea "x"
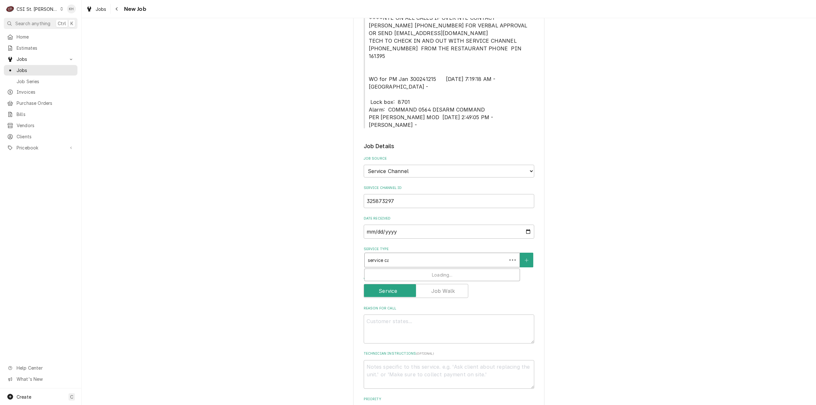
type input "service call"
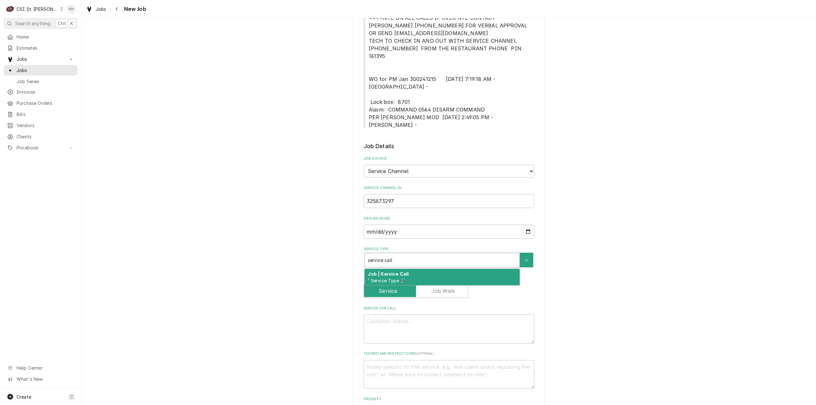
click at [421, 269] on div "Job | Service Call ¹ Service Type 🛠️" at bounding box center [442, 277] width 155 height 17
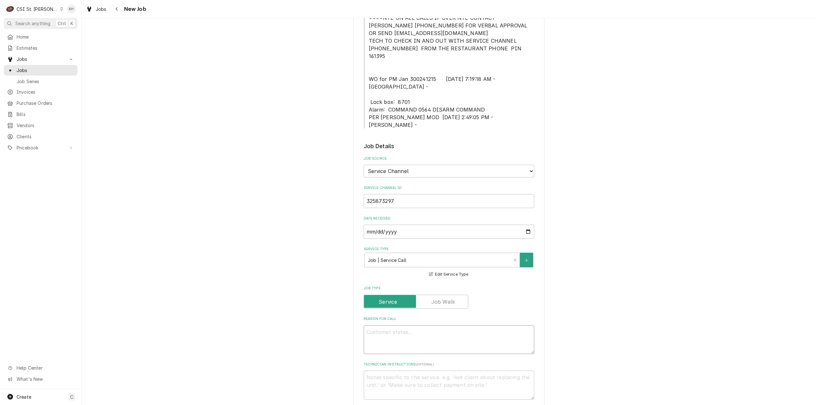
click at [419, 325] on textarea "Reason For Call" at bounding box center [449, 339] width 171 height 29
paste textarea "Problem Description "Boards, under counter fridge and bird cart not holding tem…"
type textarea "x"
type textarea "Problem Description "Boards, under counter fridge and bird cart not holding tem…"
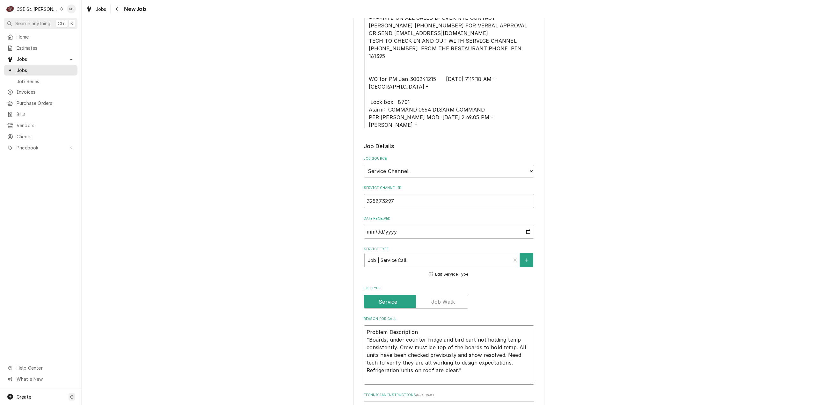
click at [430, 348] on textarea "Problem Description "Boards, under counter fridge and bird cart not holding tem…" at bounding box center [449, 355] width 171 height 60
type textarea "x"
type textarea "Problem Description "Boards, under counter fridge and bird cart not holding tem…"
type textarea "x"
type textarea "Boards, under counter fridge and bird cart not holding temp consistently. Crew …"
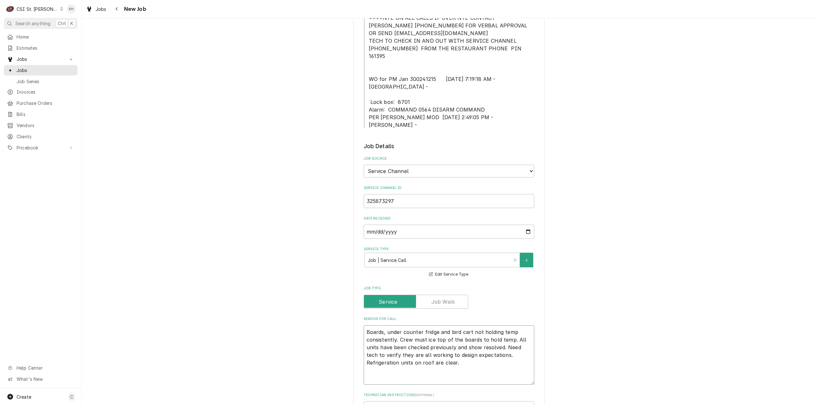
drag, startPoint x: 366, startPoint y: 316, endPoint x: 354, endPoint y: 304, distance: 16.7
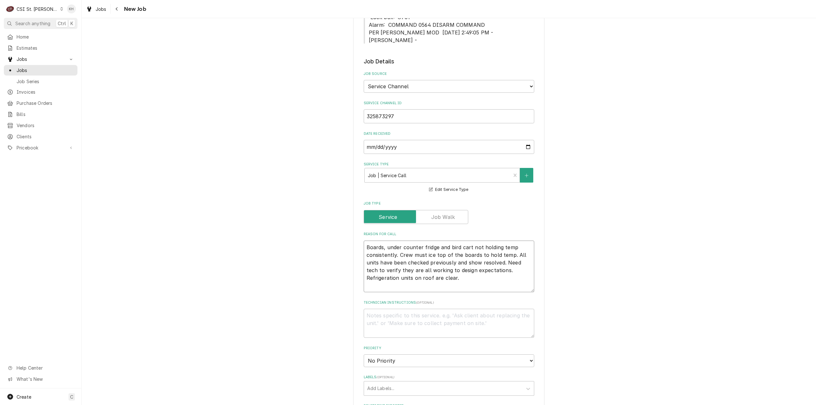
scroll to position [287, 0]
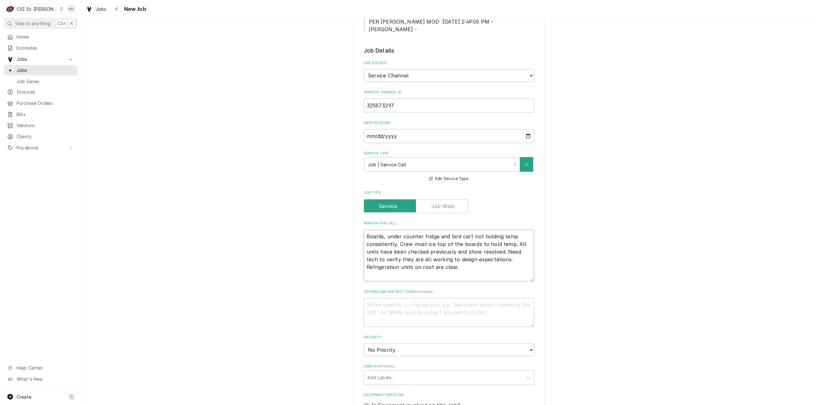
click at [409, 253] on textarea "Boards, under counter fridge and bird cart not holding temp consistently. Crew …" at bounding box center [449, 256] width 171 height 52
type textarea "x"
type textarea "Boards, under counter fridge and bird cart not holding temp consistently. Crew …"
type textarea "x"
type textarea "Boards, under counter fridge and bird cart not holding temp consistently. Crew …"
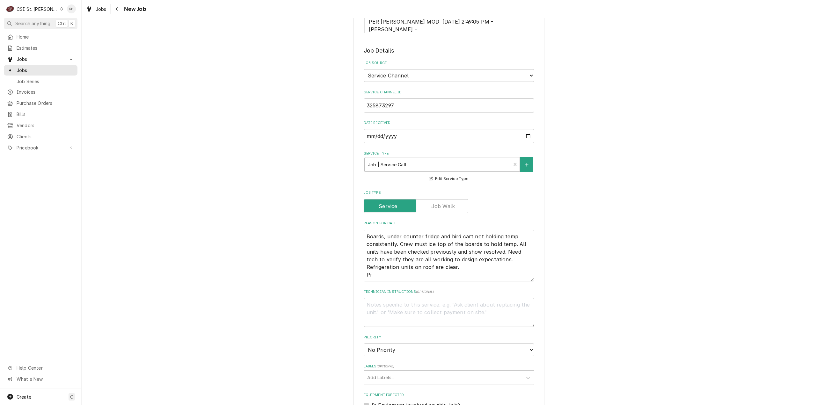
type textarea "x"
type textarea "Boards, under counter fridge and bird cart not holding temp consistently. Crew …"
type textarea "x"
type textarea "Boards, under counter fridge and bird cart not holding temp consistently. Crew …"
type textarea "x"
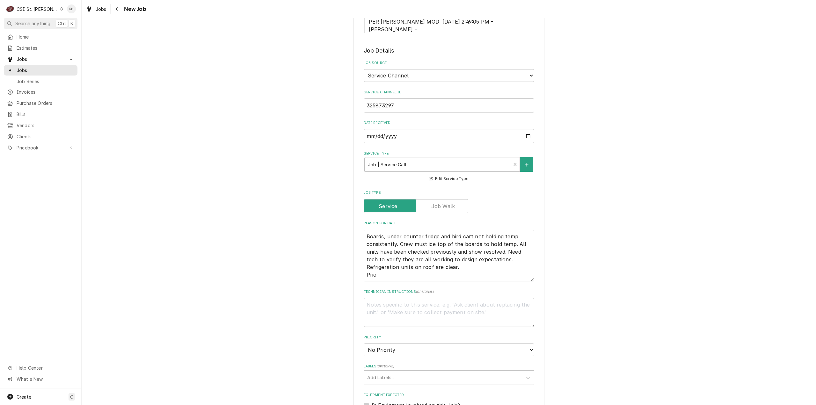
type textarea "Boards, under counter fridge and bird cart not holding temp consistently. Crew …"
type textarea "x"
type textarea "Boards, under counter fridge and bird cart not holding temp consistently. Crew …"
type textarea "x"
type textarea "Boards, under counter fridge and bird cart not holding temp consistently. Crew …"
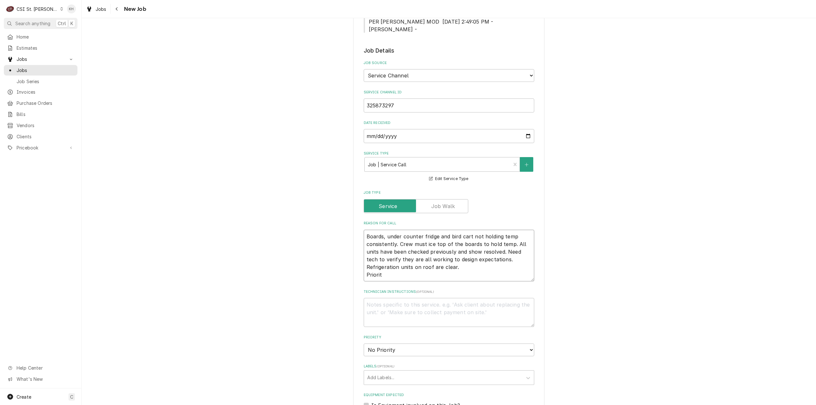
type textarea "x"
type textarea "Boards, under counter fridge and bird cart not holding temp consistently. Crew …"
type textarea "x"
type textarea "Boards, under counter fridge and bird cart not holding temp consistently. Crew …"
type textarea "x"
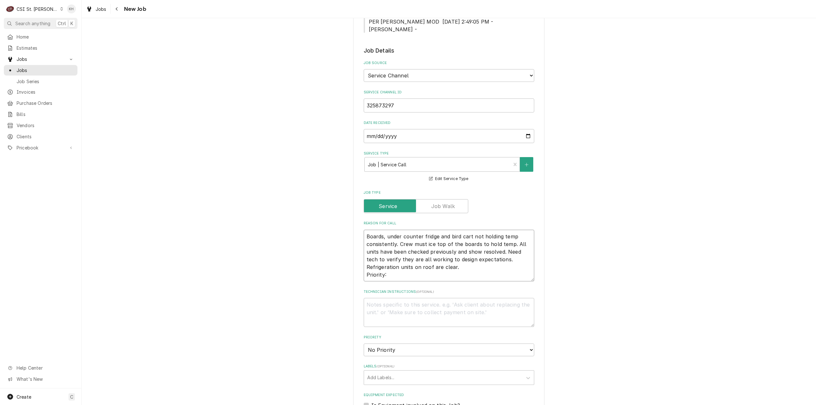
type textarea "Boards, under counter fridge and bird cart not holding temp consistently. Crew …"
type textarea "x"
type textarea "Boards, under counter fridge and bird cart not holding temp consistently. Crew …"
drag, startPoint x: 402, startPoint y: 255, endPoint x: 401, endPoint y: 274, distance: 18.8
click at [402, 255] on textarea "Boards, under counter fridge and bird cart not holding temp consistently. Crew …" at bounding box center [449, 256] width 171 height 52
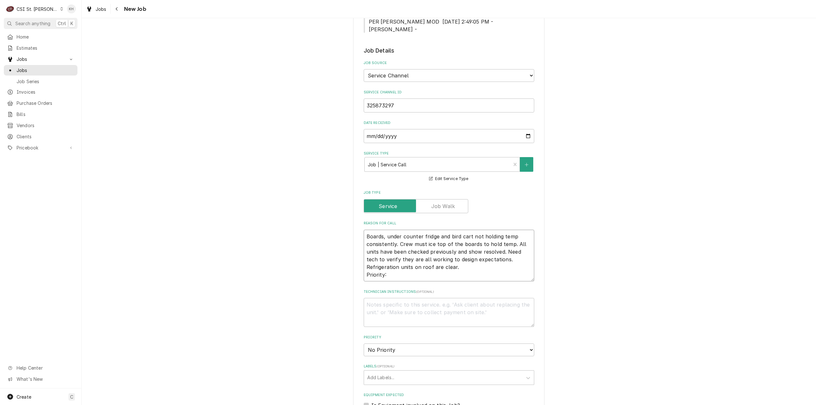
paste textarea "Non-Emergency - 7 Days"
type textarea "x"
type textarea "Boards, under counter fridge and bird cart not holding temp consistently. Crew …"
click at [405, 298] on textarea "Technician Instructions ( optional )" at bounding box center [449, 312] width 171 height 29
type textarea "x"
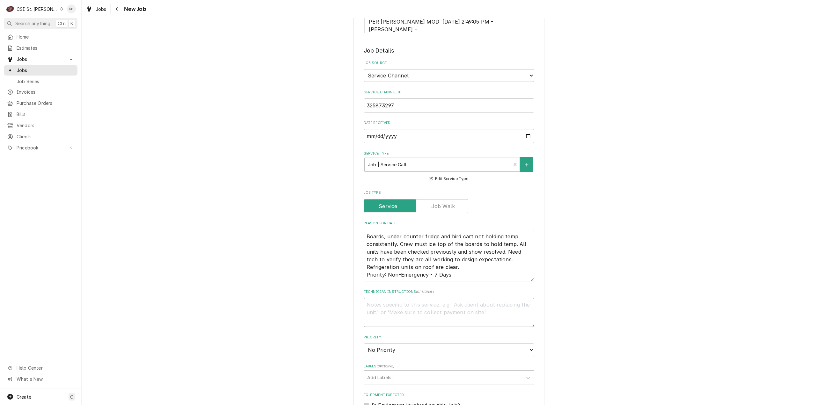
type textarea "N"
type textarea "x"
type textarea "NT"
type textarea "x"
type textarea "NTE"
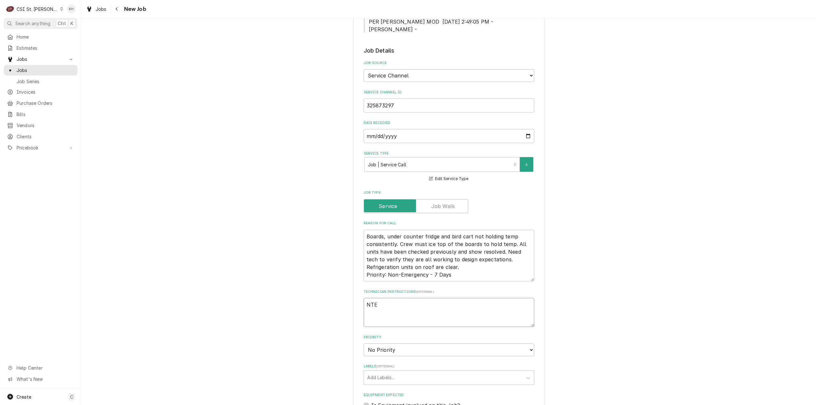
type textarea "x"
type textarea "NTE"
type textarea "x"
type textarea "NTE $"
type textarea "x"
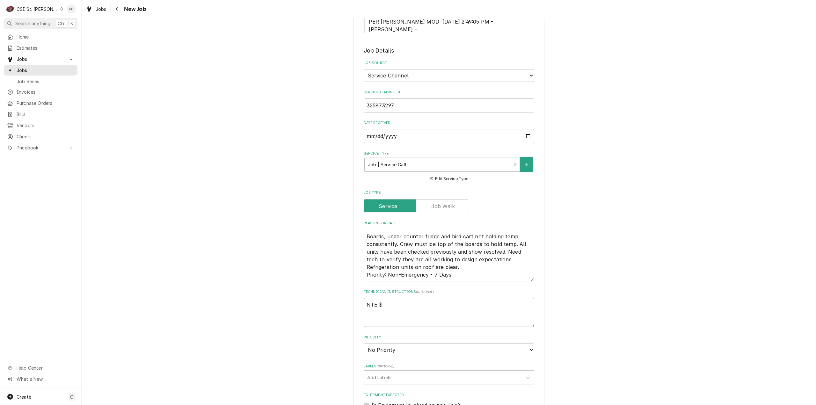
type textarea "NTE $4"
type textarea "x"
type textarea "NTE $40"
type textarea "x"
type textarea "NTE $400"
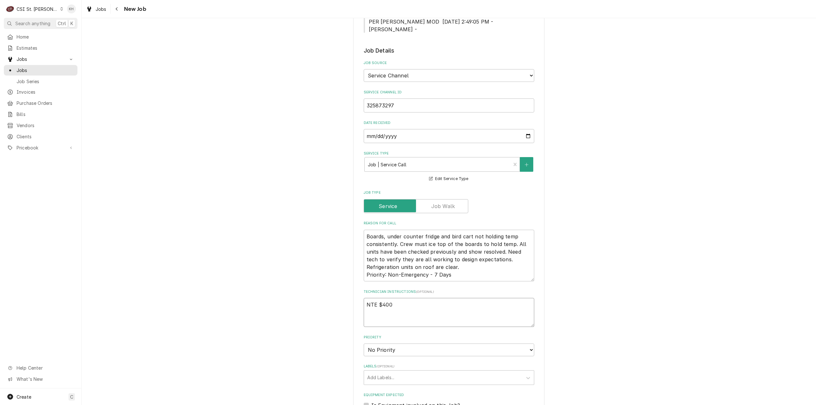
type textarea "x"
type textarea "NTE $400."
type textarea "x"
type textarea "NTE $400.0"
type textarea "x"
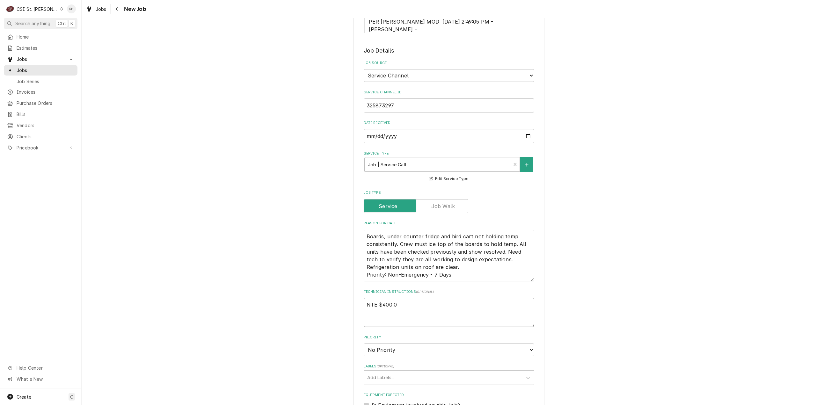
type textarea "NTE $400.00"
type textarea "x"
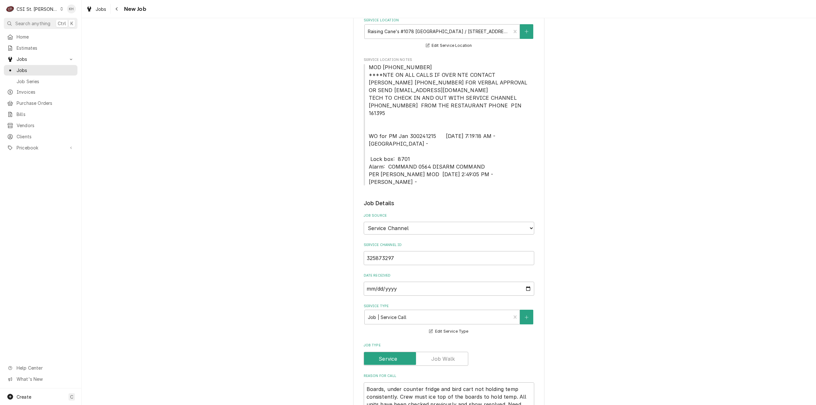
scroll to position [96, 0]
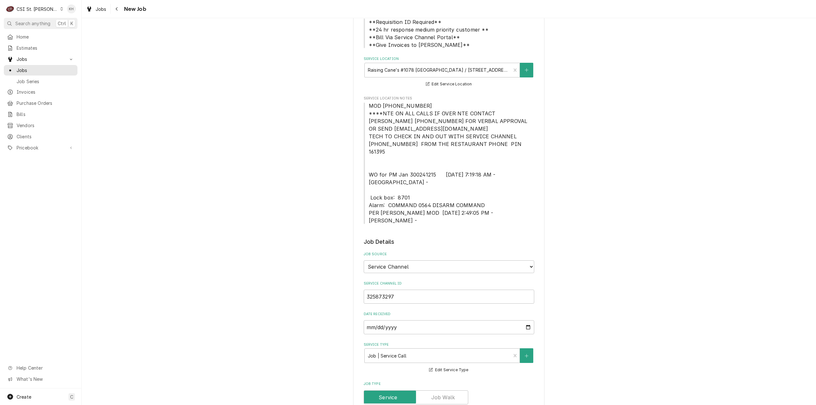
type textarea "NTE $400.00"
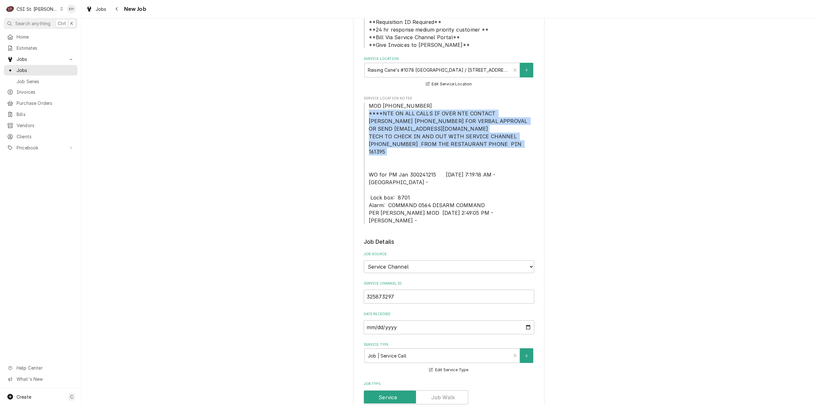
drag, startPoint x: 366, startPoint y: 113, endPoint x: 505, endPoint y: 147, distance: 142.9
click at [505, 147] on span "MOD [PHONE_NUMBER] ****NTE ON ALL CALLS IF OVER NTE CONTACT [PERSON_NAME] [PHON…" at bounding box center [449, 163] width 160 height 121
copy span "****NTE ON ALL CALLS IF OVER NTE CONTACT JEFF COSTA 636-399-1299 FOR VERBAL APP…"
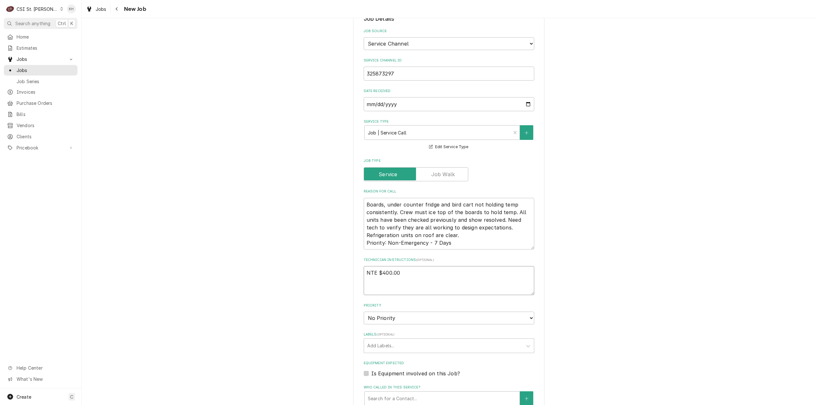
click at [403, 266] on textarea "NTE $400.00" at bounding box center [449, 280] width 171 height 29
type textarea "x"
type textarea "NTE $400.00"
type textarea "x"
type textarea "NTE $400.00"
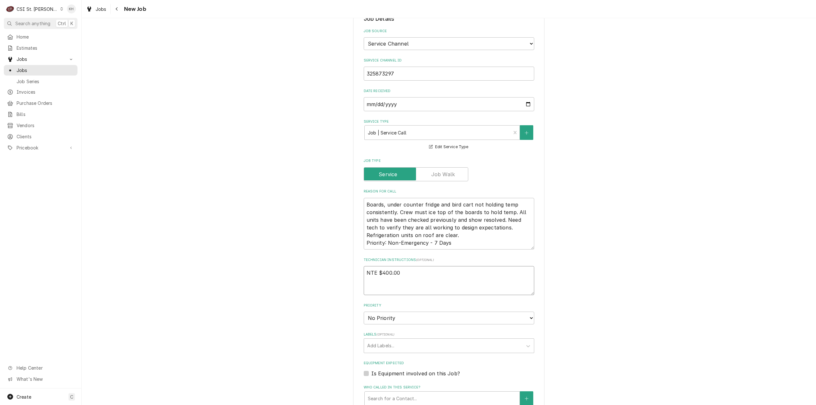
paste textarea "****NTE ON ALL CALLS IF OVER NTE CONTACT JEFF COSTA 636-399-1299 FOR VERBAL APP…"
type textarea "x"
type textarea "NTE $400.00 ****NTE ON ALL CALLS IF OVER NTE CONTACT JEFF COSTA 636-399-1299 FO…"
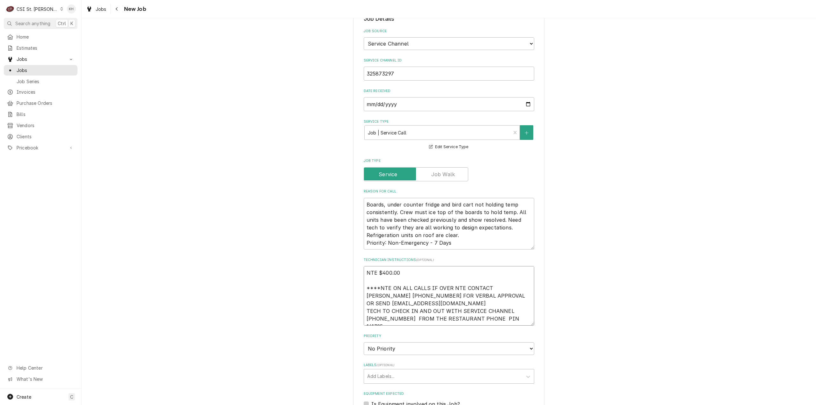
type textarea "x"
type textarea "NTE $400.00 ****NTE ON ALL CALLS IF OVER NTE CONTACT JEFF COSTA 636-399-1299 FO…"
type textarea "x"
type textarea "NTE $400.00 ****NTE ON ALL CALLS IF OVER NTE CONTACT JEFF COSTA 636-399-1299 FO…"
type textarea "x"
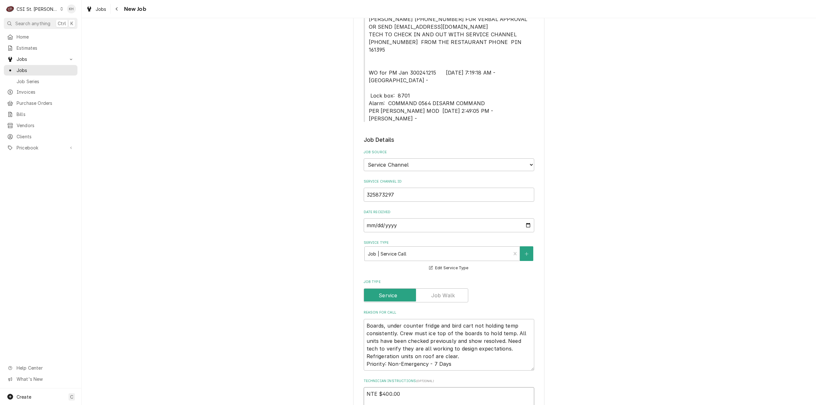
scroll to position [159, 0]
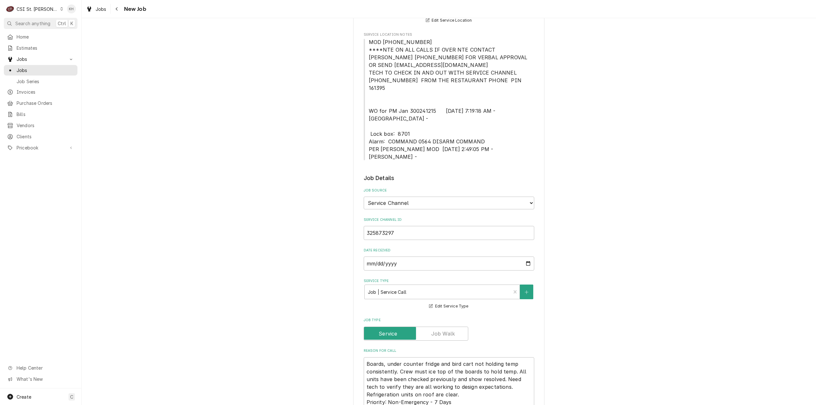
type textarea "NTE $400.00 ****NTE ON ALL CALLS IF OVER NTE CONTACT JEFF COSTA 636-399-1299 FO…"
drag, startPoint x: 367, startPoint y: 117, endPoint x: 492, endPoint y: 127, distance: 125.7
click at [492, 127] on span "MOD [PHONE_NUMBER] ****NTE ON ALL CALLS IF OVER NTE CONTACT [PERSON_NAME] [PHON…" at bounding box center [449, 99] width 171 height 122
copy span "Lock box: 8701 Alarm: COMMAND 0564 DISARM COMMAND"
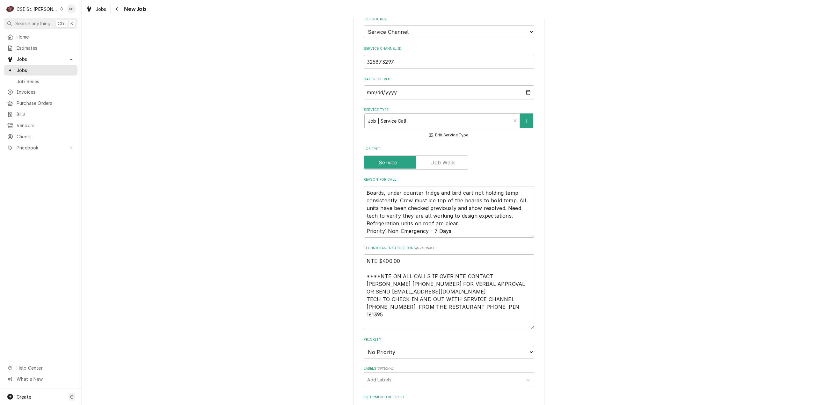
scroll to position [351, 0]
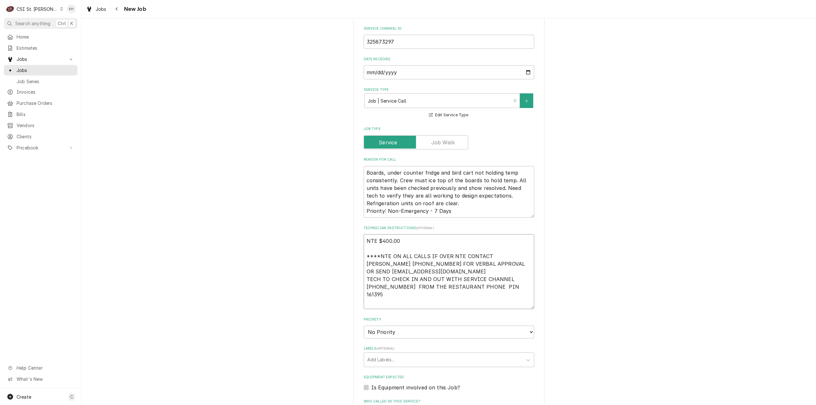
click at [381, 284] on textarea "NTE $400.00 ****NTE ON ALL CALLS IF OVER NTE CONTACT JEFF COSTA 636-399-1299 FO…" at bounding box center [449, 271] width 171 height 75
paste textarea "Lock box: 8701 Alarm: COMMAND 0564 DISARM COMMAND"
type textarea "x"
type textarea "NTE $400.00 ****NTE ON ALL CALLS IF OVER NTE CONTACT JEFF COSTA 636-399-1299 FO…"
type textarea "x"
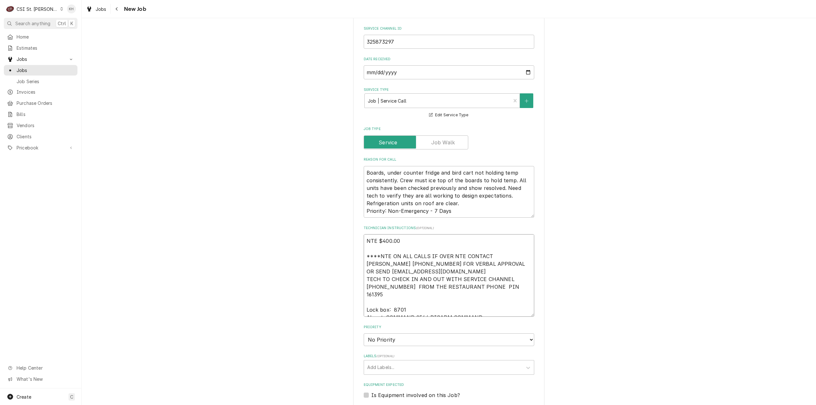
type textarea "NTE $400.00 ****NTE ON ALL CALLS IF OVER NTE CONTACT JEFF COSTA 636-399-1299 FO…"
type textarea "x"
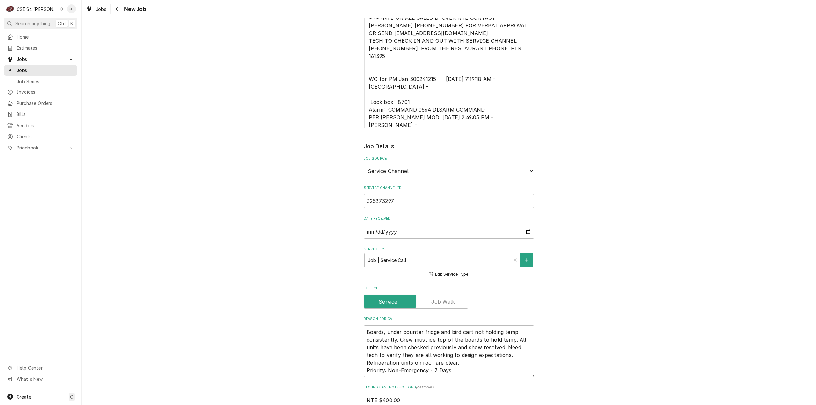
scroll to position [32, 0]
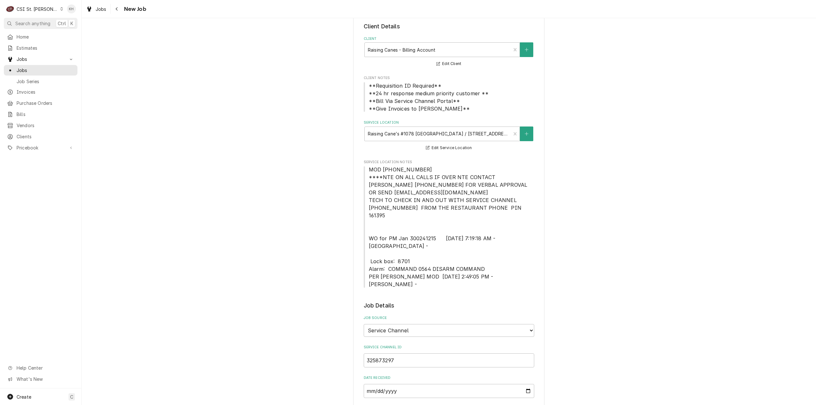
type textarea "NTE $400.00 ****NTE ON ALL CALLS IF OVER NTE CONTACT JEFF COSTA 636-399-1299 FO…"
drag, startPoint x: 368, startPoint y: 170, endPoint x: 419, endPoint y: 171, distance: 52.0
click at [419, 171] on span "MOD [PHONE_NUMBER] ****NTE ON ALL CALLS IF OVER NTE CONTACT [PERSON_NAME] [PHON…" at bounding box center [449, 227] width 171 height 122
copy span "MOD (217) 361-0995"
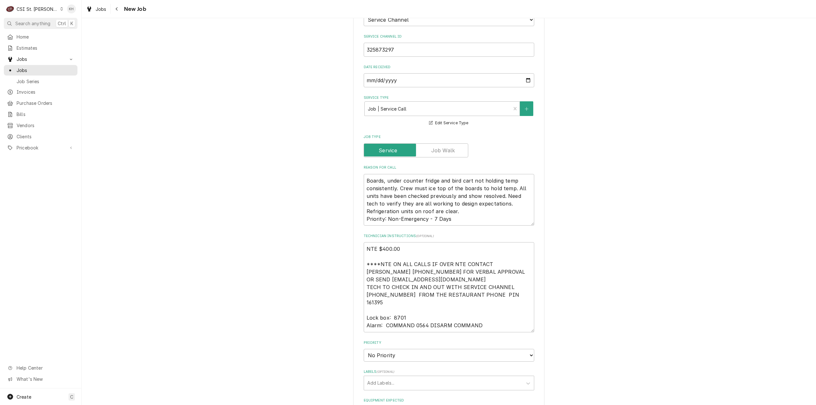
scroll to position [351, 0]
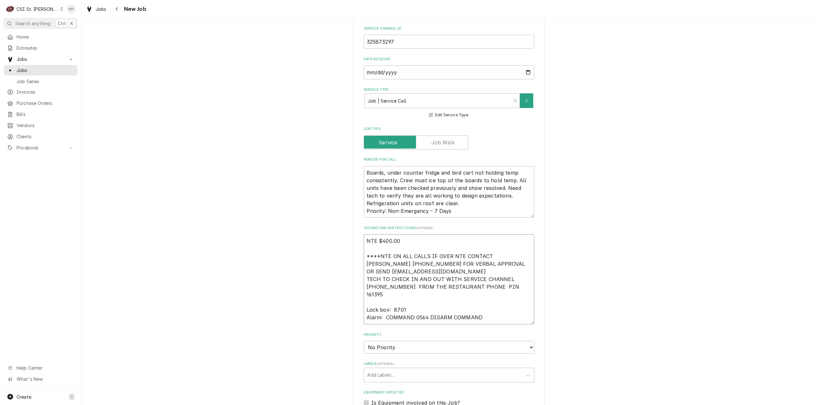
click at [377, 294] on textarea "NTE $400.00 ****NTE ON ALL CALLS IF OVER NTE CONTACT JEFF COSTA 636-399-1299 FO…" at bounding box center [449, 279] width 171 height 90
paste textarea "MOD (217) 361-0995"
type textarea "x"
type textarea "NTE $400.00 ****NTE ON ALL CALLS IF OVER NTE CONTACT [PERSON_NAME] [PHONE_NUMBE…"
click at [388, 341] on select "No Priority Urgent High Medium Low" at bounding box center [449, 347] width 171 height 13
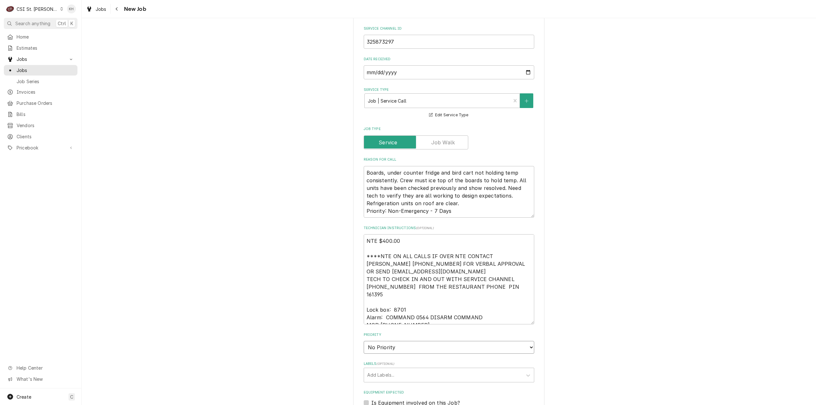
type textarea "x"
select select "4"
click at [364, 341] on select "No Priority Urgent High Medium Low" at bounding box center [449, 347] width 171 height 13
click at [383, 369] on div "Labels" at bounding box center [443, 374] width 152 height 11
type textarea "x"
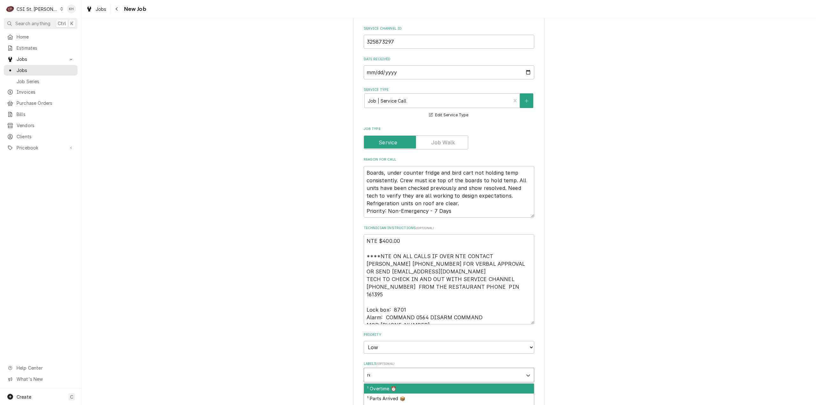
type input "ref"
click at [385, 384] on div "² Refrigeration ❄️" at bounding box center [449, 389] width 170 height 10
type textarea "x"
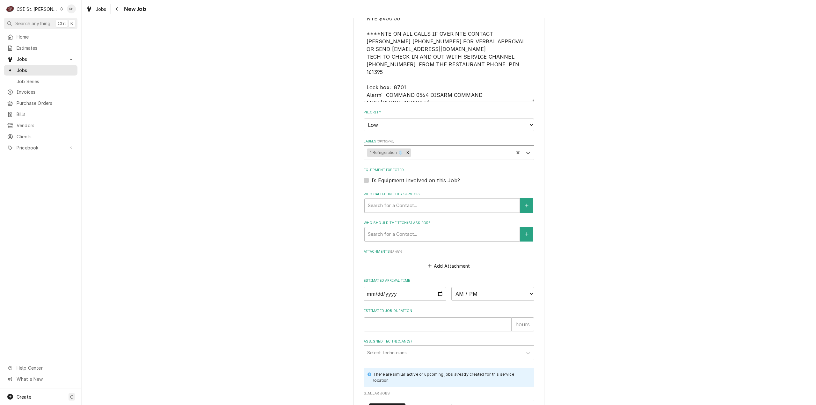
scroll to position [574, 0]
drag, startPoint x: 374, startPoint y: 181, endPoint x: 377, endPoint y: 183, distance: 3.6
click at [375, 199] on div "Who called in this service?" at bounding box center [442, 204] width 149 height 11
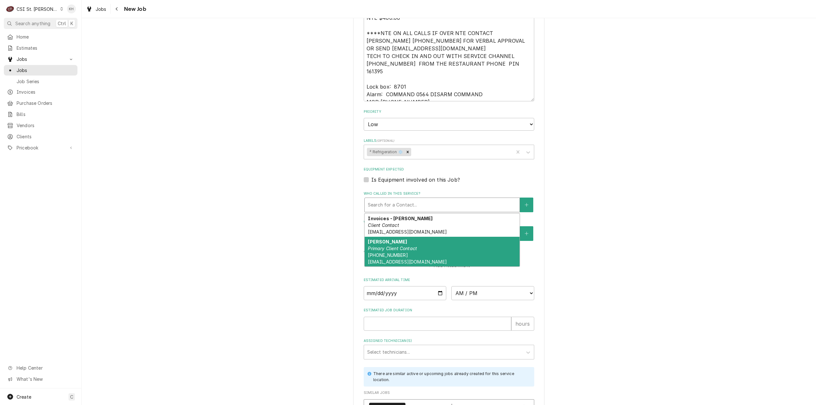
click at [395, 246] on em "Primary Client Contact" at bounding box center [392, 248] width 49 height 5
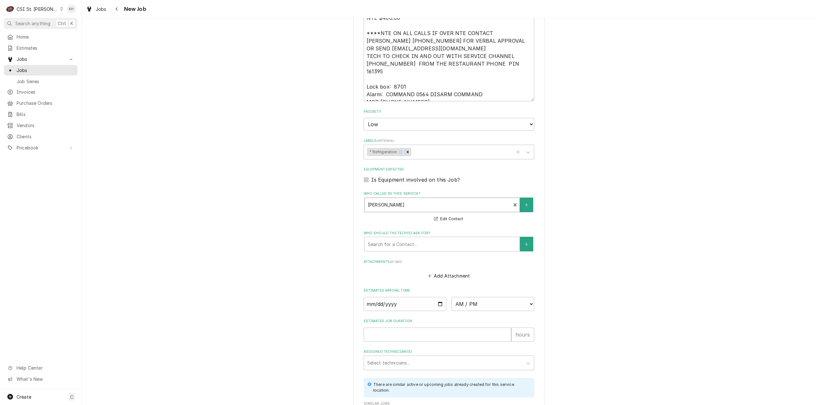
scroll to position [631, 0]
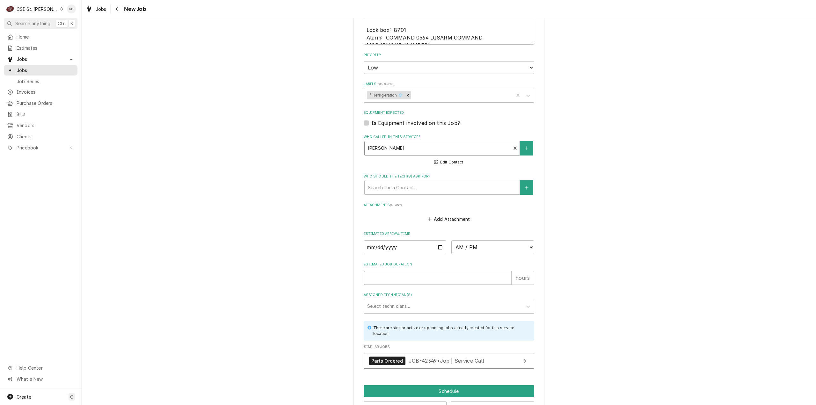
click at [408, 271] on input "Estimated Job Duration" at bounding box center [438, 278] width 148 height 14
type textarea "x"
type input "2"
type textarea "x"
type input "2"
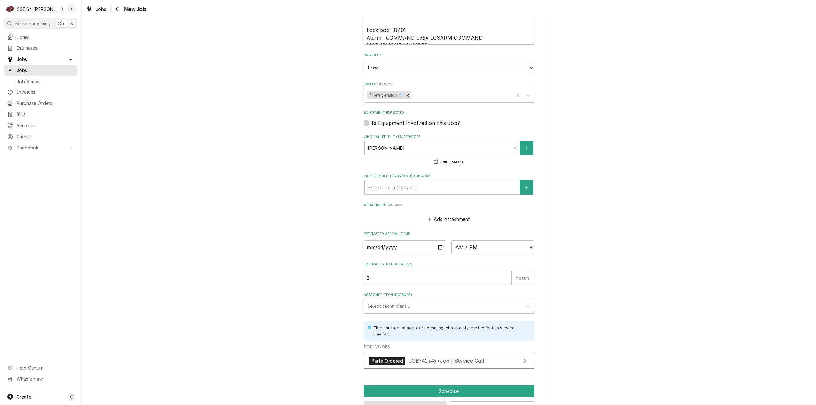
click at [430, 402] on button "Preview Job" at bounding box center [405, 408] width 83 height 12
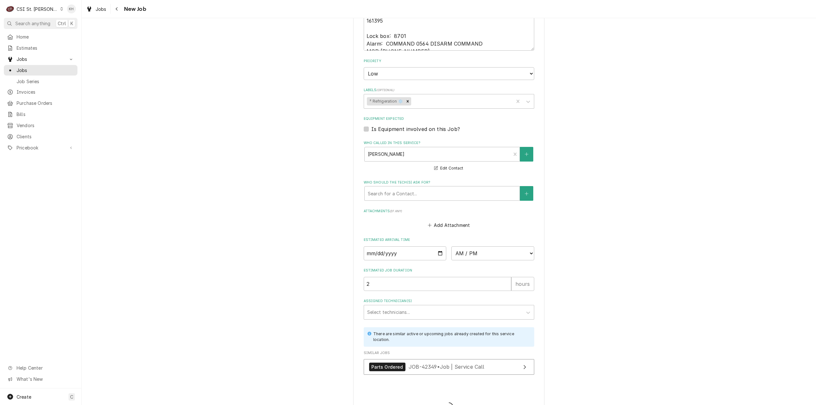
type textarea "x"
